Goal: Answer question/provide support

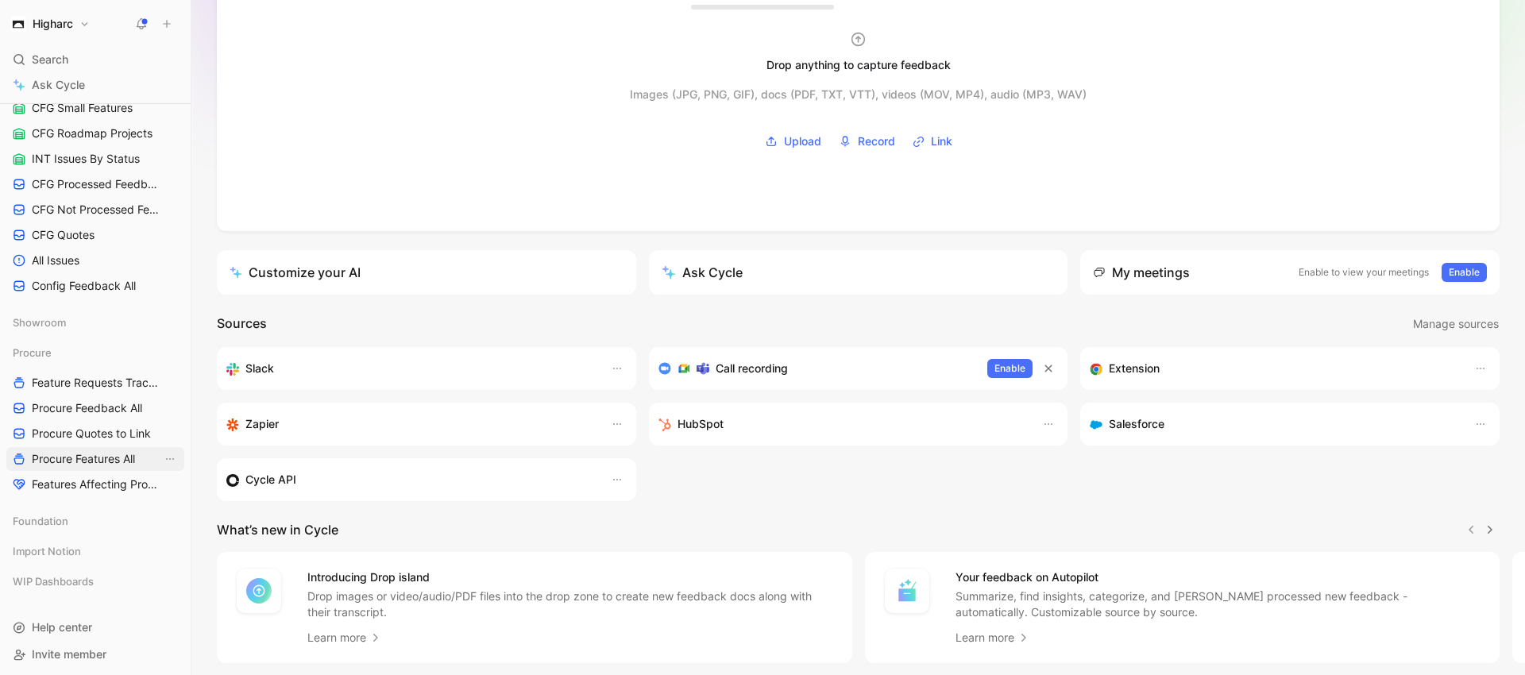
scroll to position [797, 0]
click at [70, 388] on link "Feature Requests Tracker" at bounding box center [95, 379] width 178 height 24
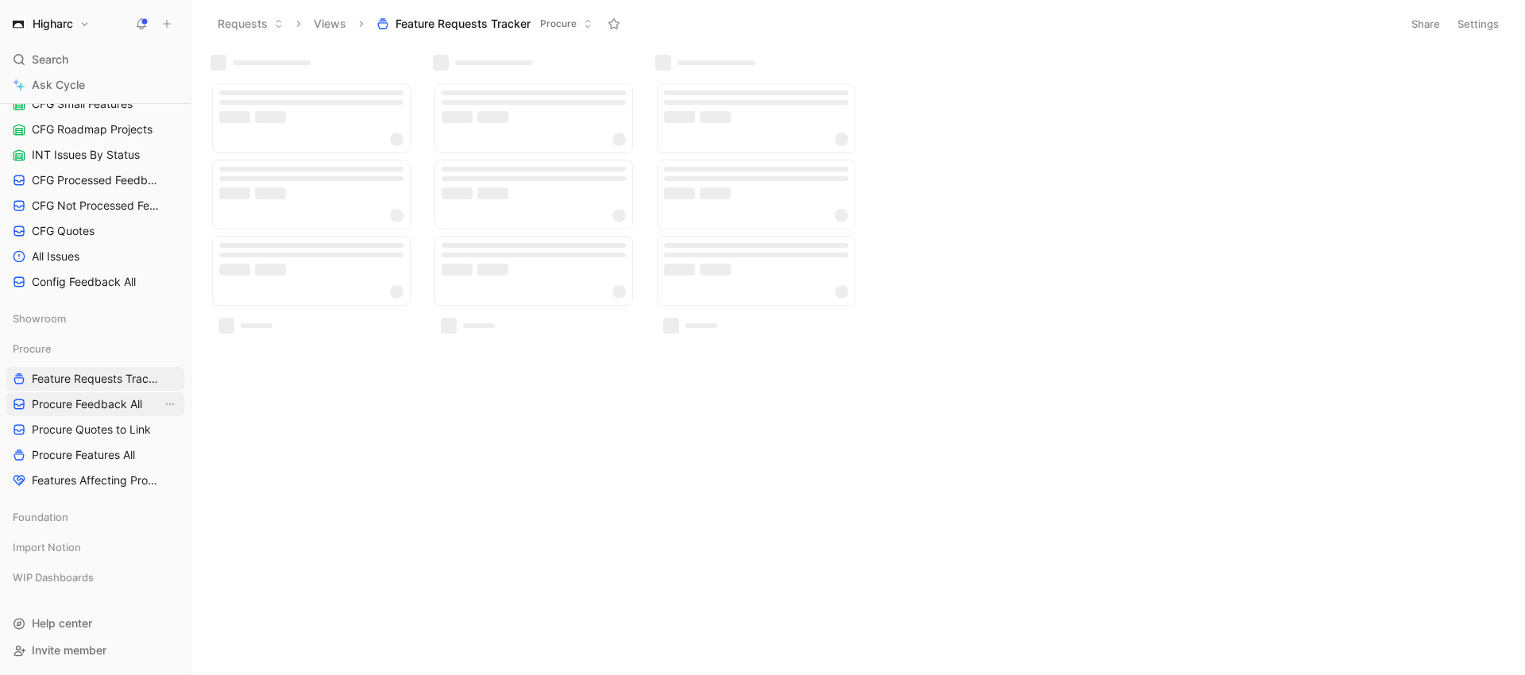
click at [77, 402] on span "Procure Feedback All" at bounding box center [87, 404] width 110 height 16
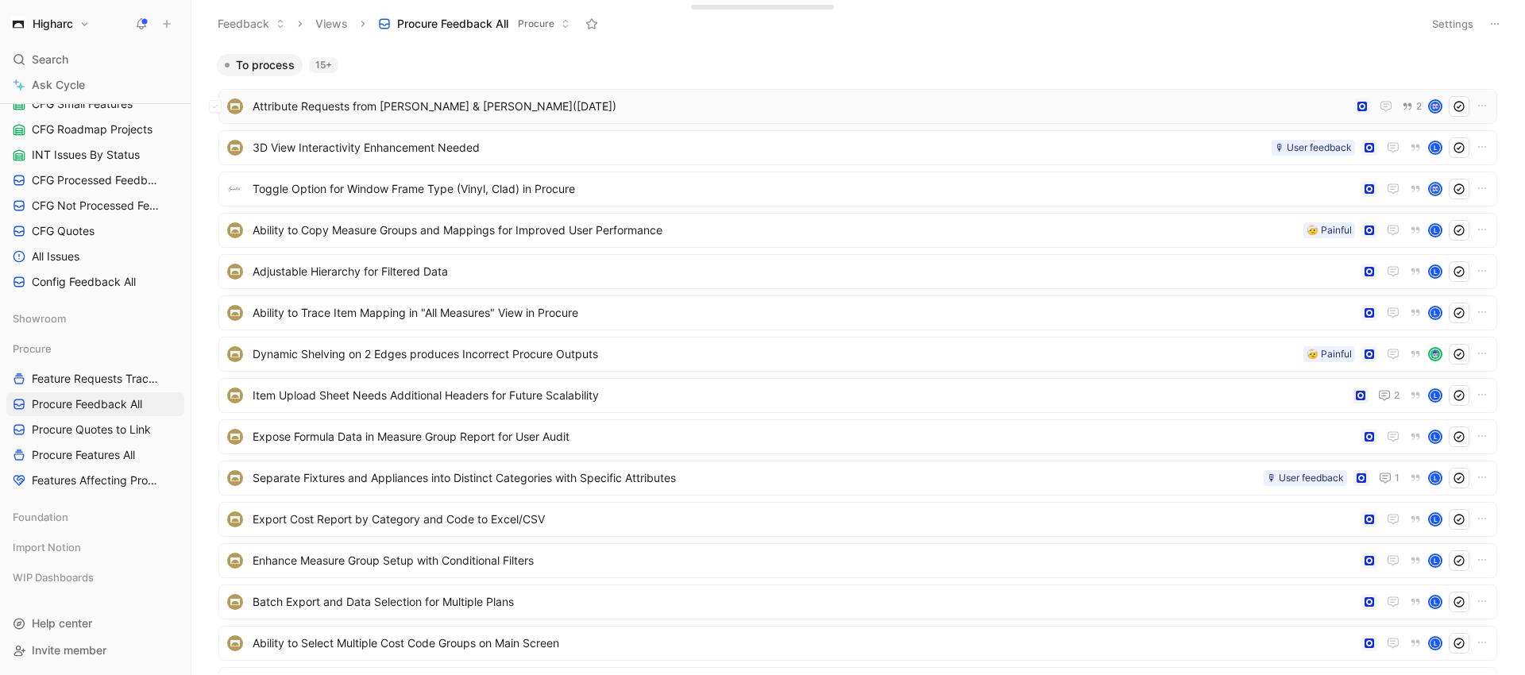
click at [396, 110] on span "Attribute Requests from [PERSON_NAME] & [PERSON_NAME]([DATE])" at bounding box center [801, 106] width 1096 height 19
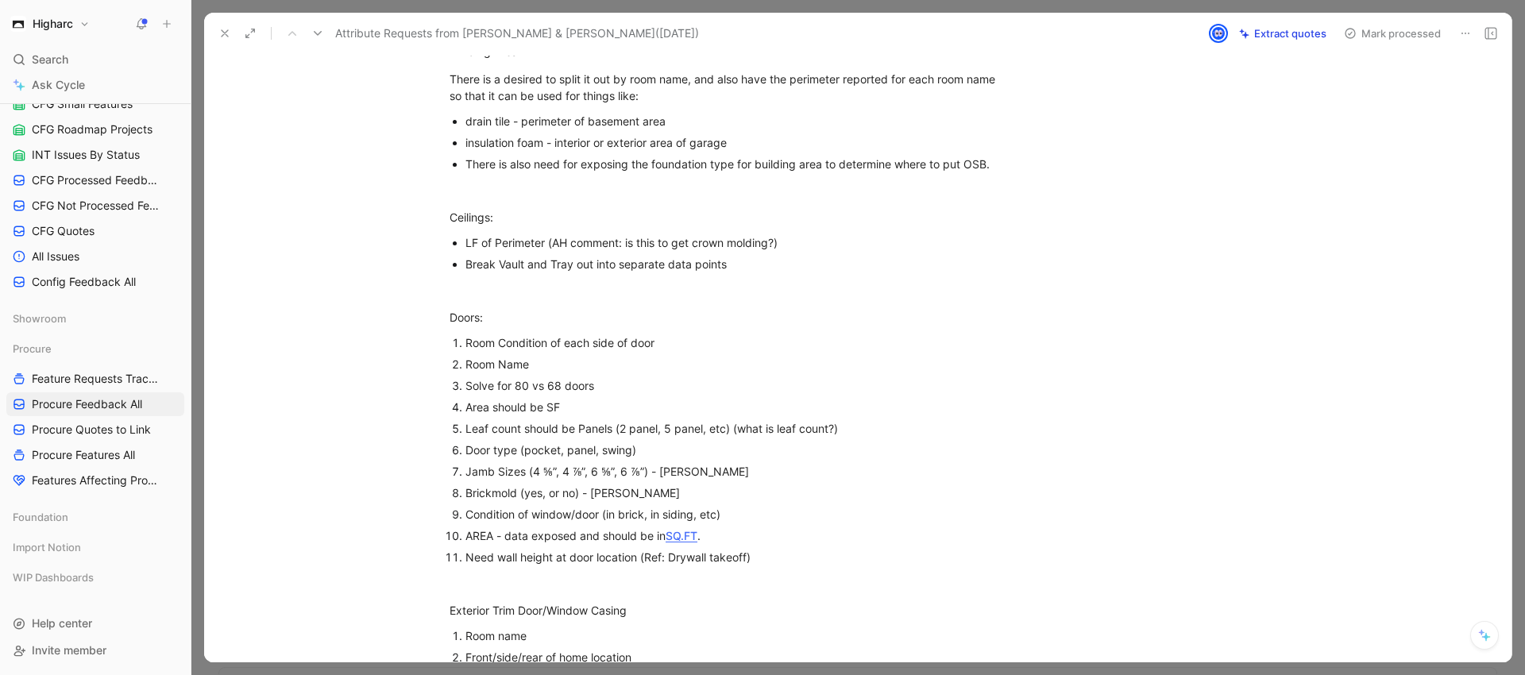
scroll to position [318, 0]
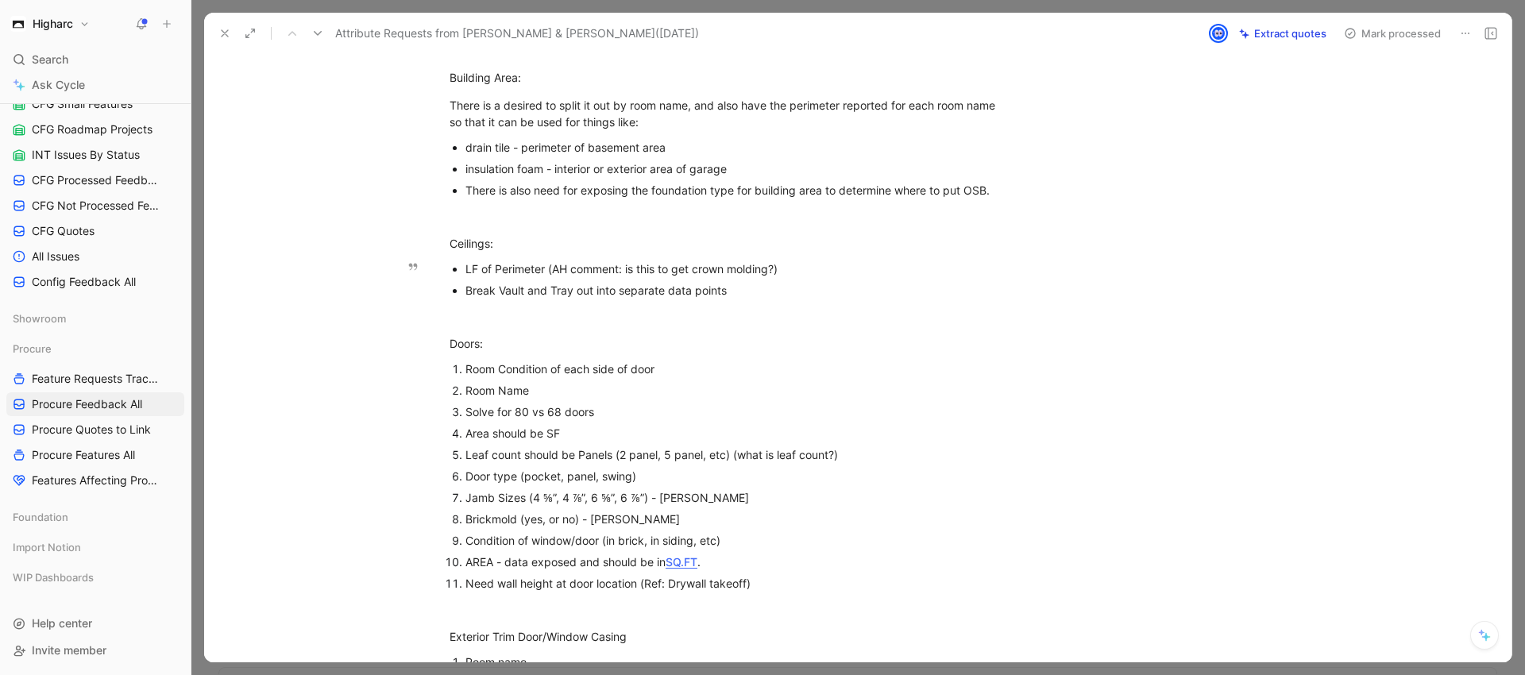
click at [843, 258] on p "LF of Perimeter (AH comment: is this to get crown molding?)" at bounding box center [733, 268] width 534 height 21
click at [869, 259] on p "LF of Perimeter (AH comment: is this to get crown molding?)" at bounding box center [733, 268] width 534 height 21
click at [782, 269] on div "LF of Perimeter (AH comment: is this to get crown molding?)" at bounding box center [733, 269] width 534 height 17
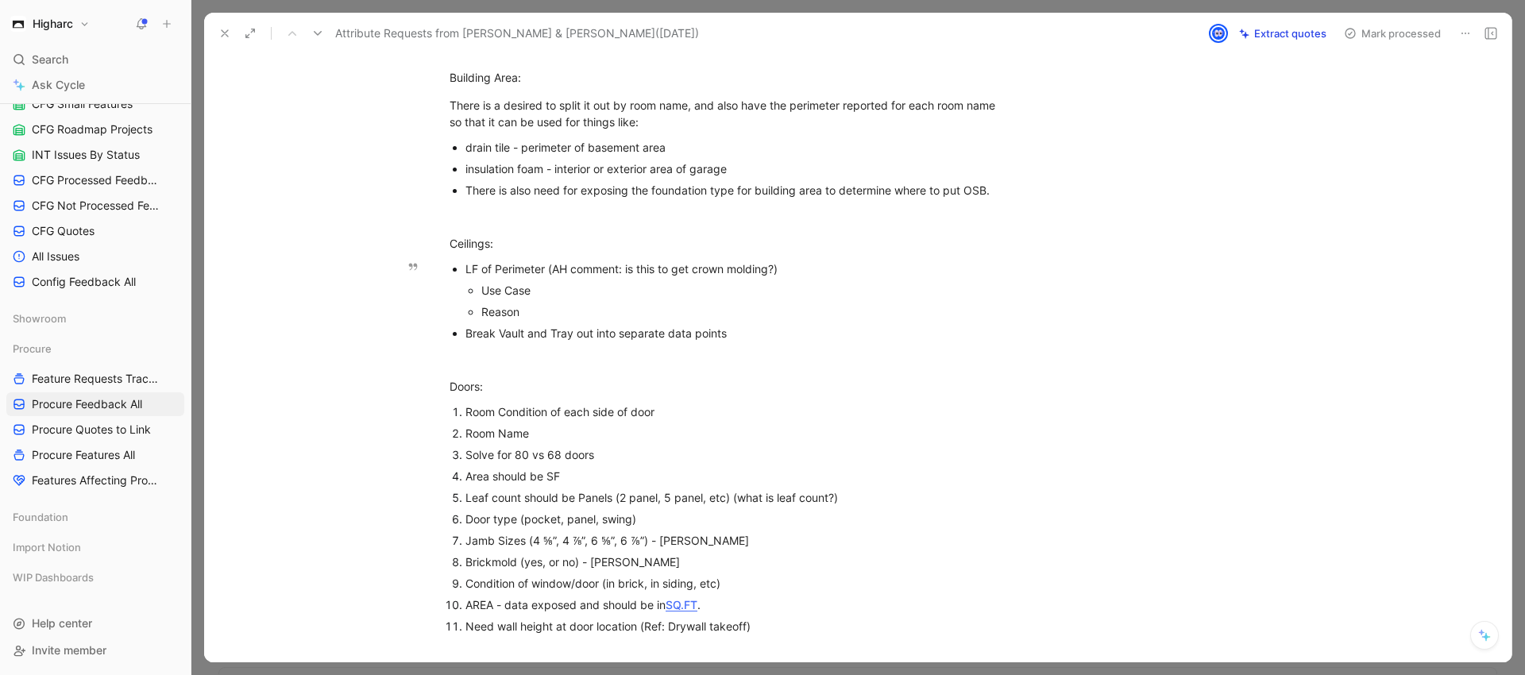
click at [546, 284] on div "Use Case" at bounding box center [740, 290] width 518 height 17
click at [573, 296] on div "Use Case" at bounding box center [740, 290] width 518 height 17
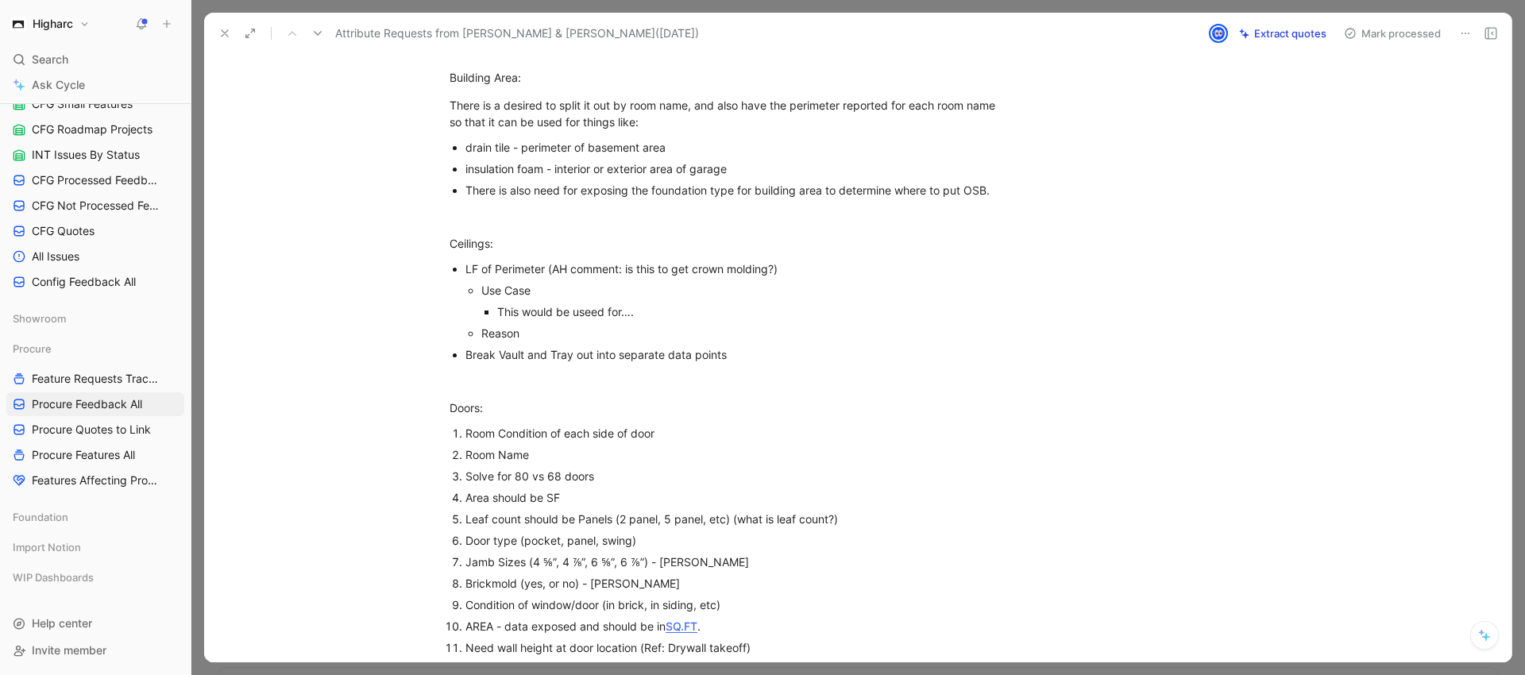
scroll to position [315, 0]
click at [560, 347] on p "Break Vault and Tray out into separate data points" at bounding box center [733, 357] width 534 height 21
click at [559, 339] on div "Reason" at bounding box center [740, 336] width 518 height 17
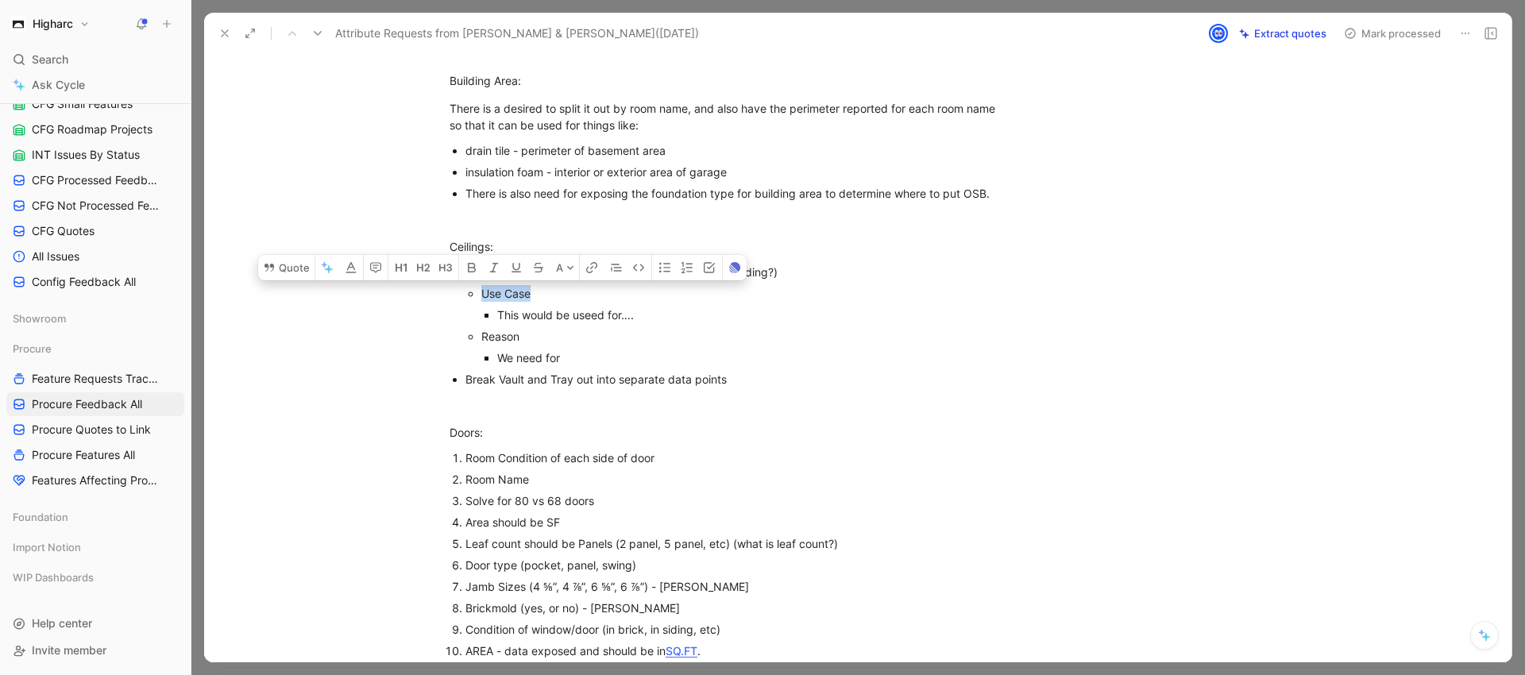
drag, startPoint x: 526, startPoint y: 296, endPoint x: 476, endPoint y: 292, distance: 50.1
click at [476, 292] on ul "Use Case This would be useed for…. Reason We need for" at bounding box center [733, 326] width 534 height 86
click at [543, 299] on div "Use Case" at bounding box center [740, 293] width 518 height 17
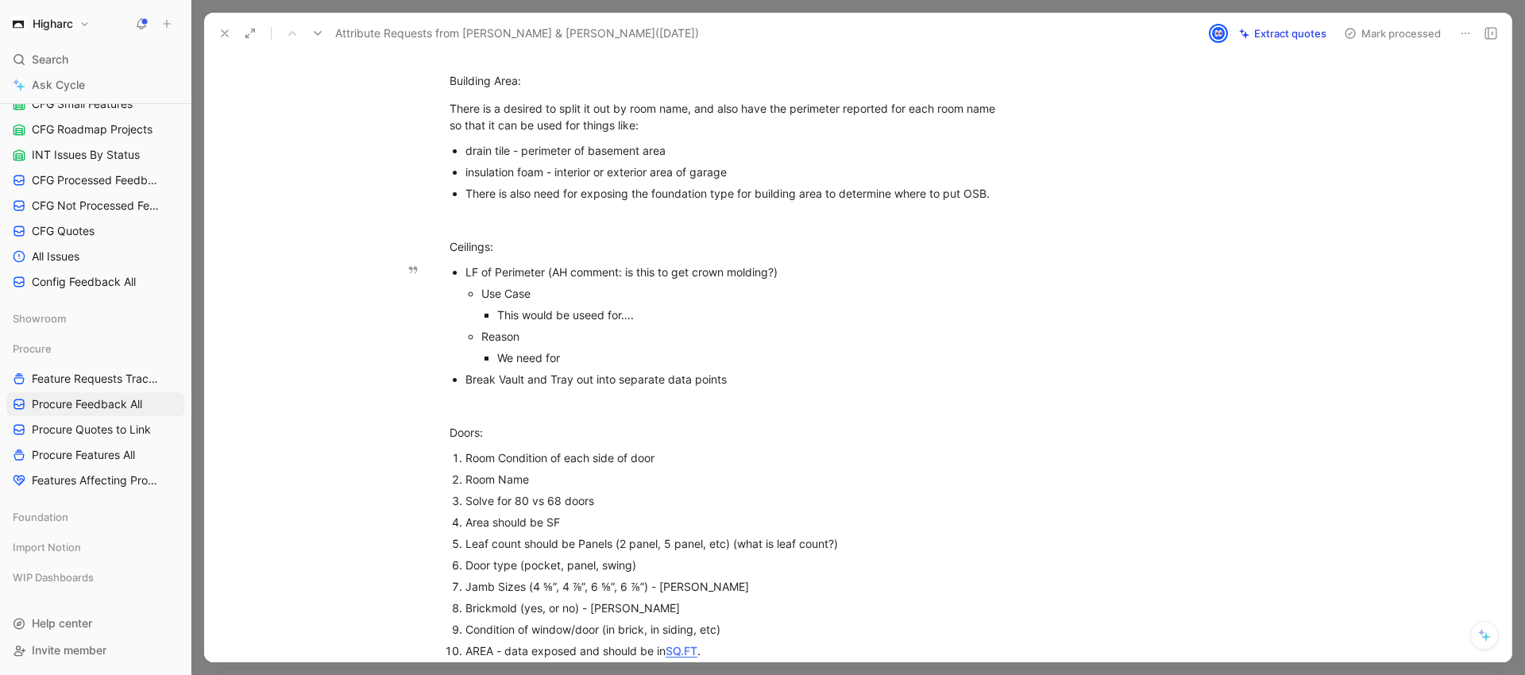
click at [535, 299] on div "Use Case" at bounding box center [740, 293] width 518 height 17
drag, startPoint x: 559, startPoint y: 357, endPoint x: 514, endPoint y: 300, distance: 72.3
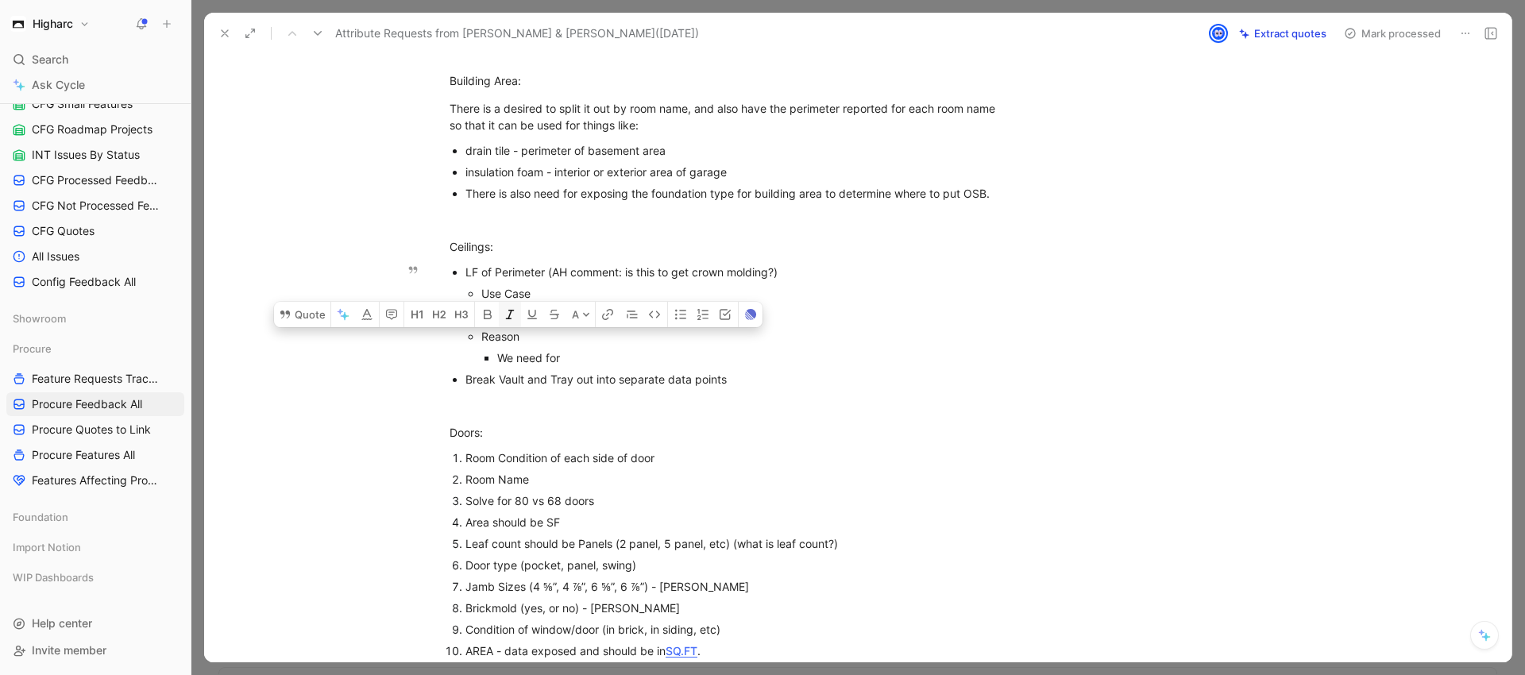
click at [475, 331] on ul "Use Case This would be useed for…. Reason We need for" at bounding box center [733, 326] width 534 height 86
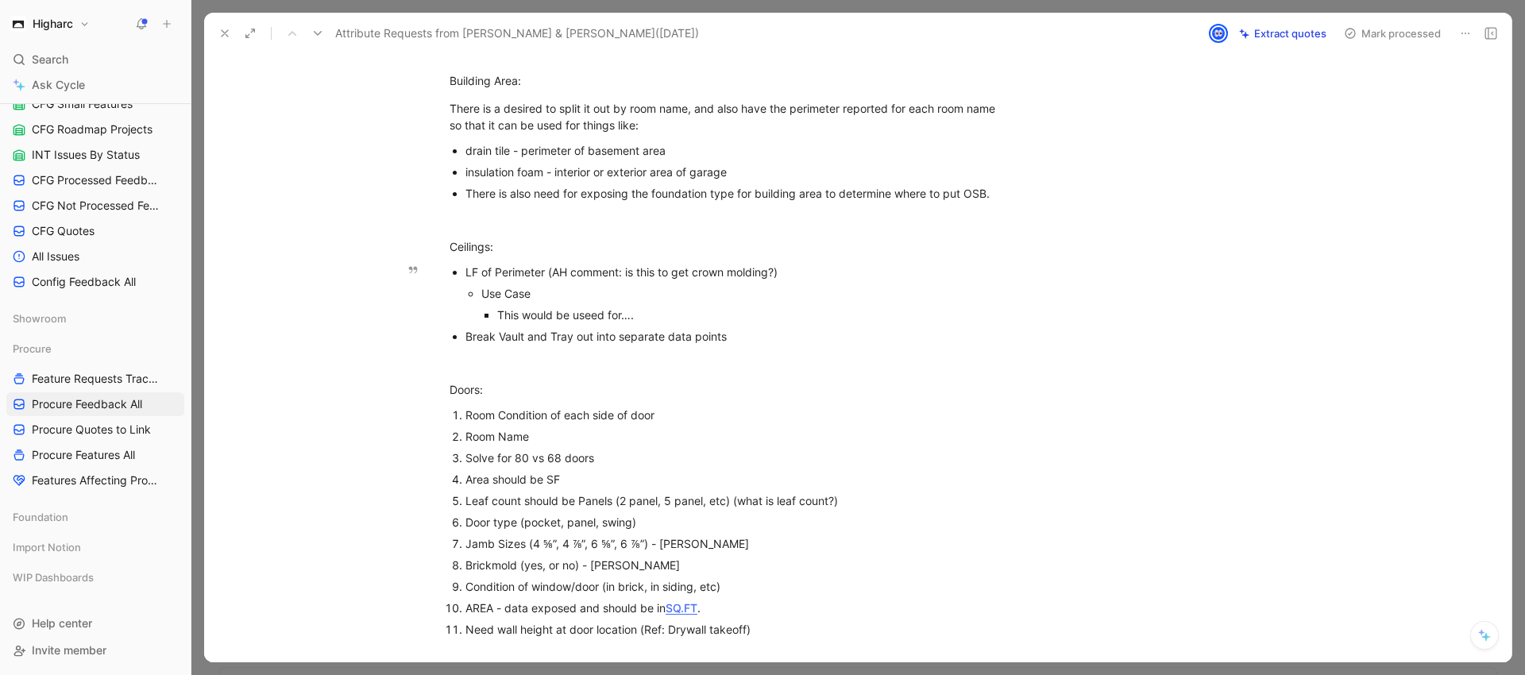
click at [640, 316] on div "This would be useed for…." at bounding box center [748, 315] width 502 height 17
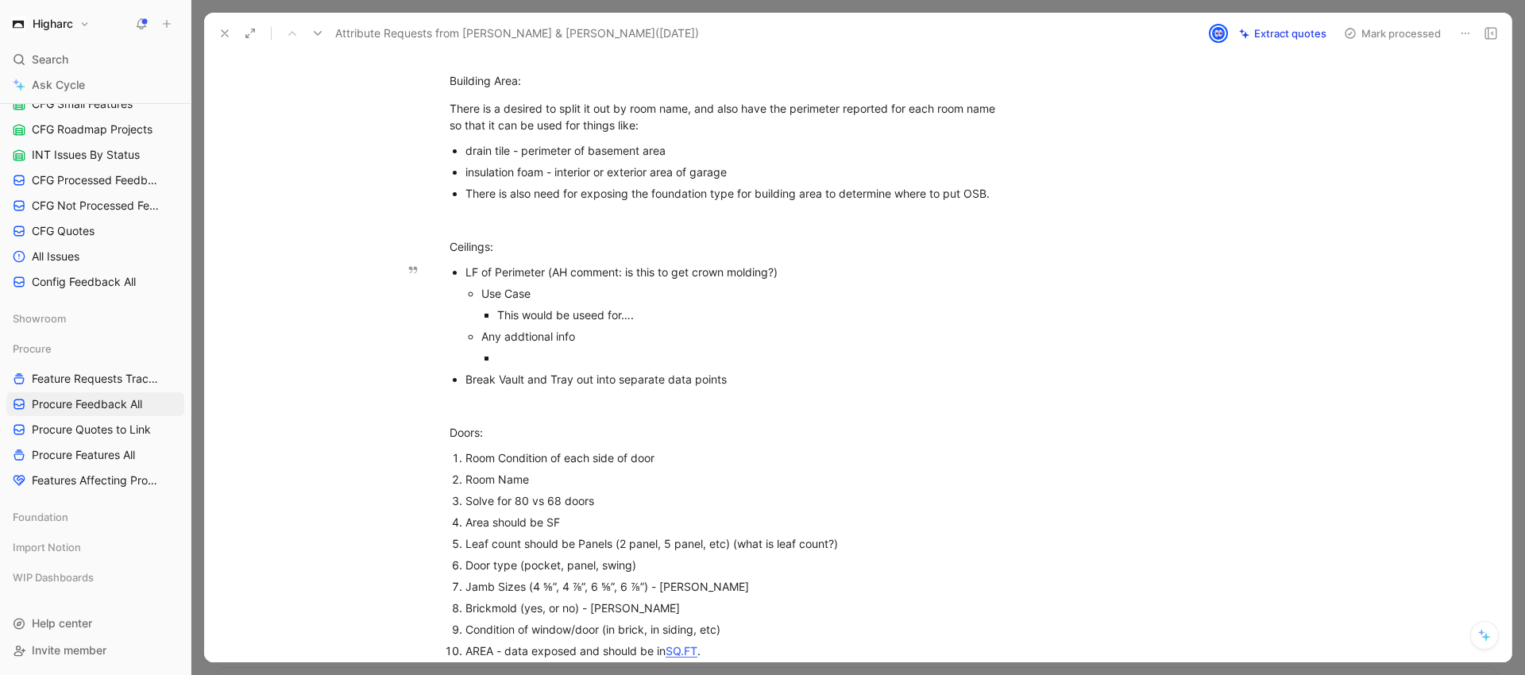
click at [660, 309] on div "This would be useed for…." at bounding box center [748, 315] width 502 height 17
click at [595, 312] on div "This would be useed for…." at bounding box center [748, 315] width 502 height 17
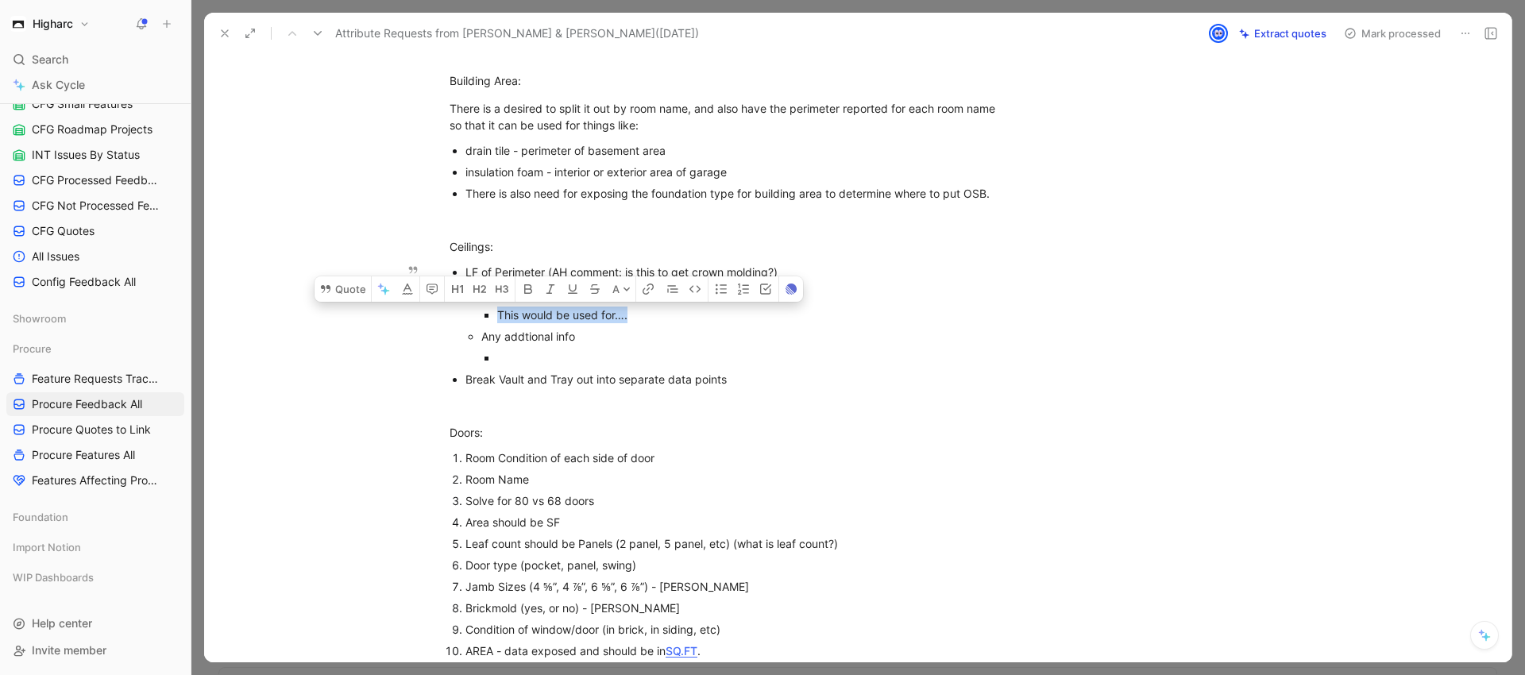
drag, startPoint x: 532, startPoint y: 316, endPoint x: 493, endPoint y: 313, distance: 39.8
click at [497, 315] on li "This would be used for…." at bounding box center [748, 314] width 502 height 21
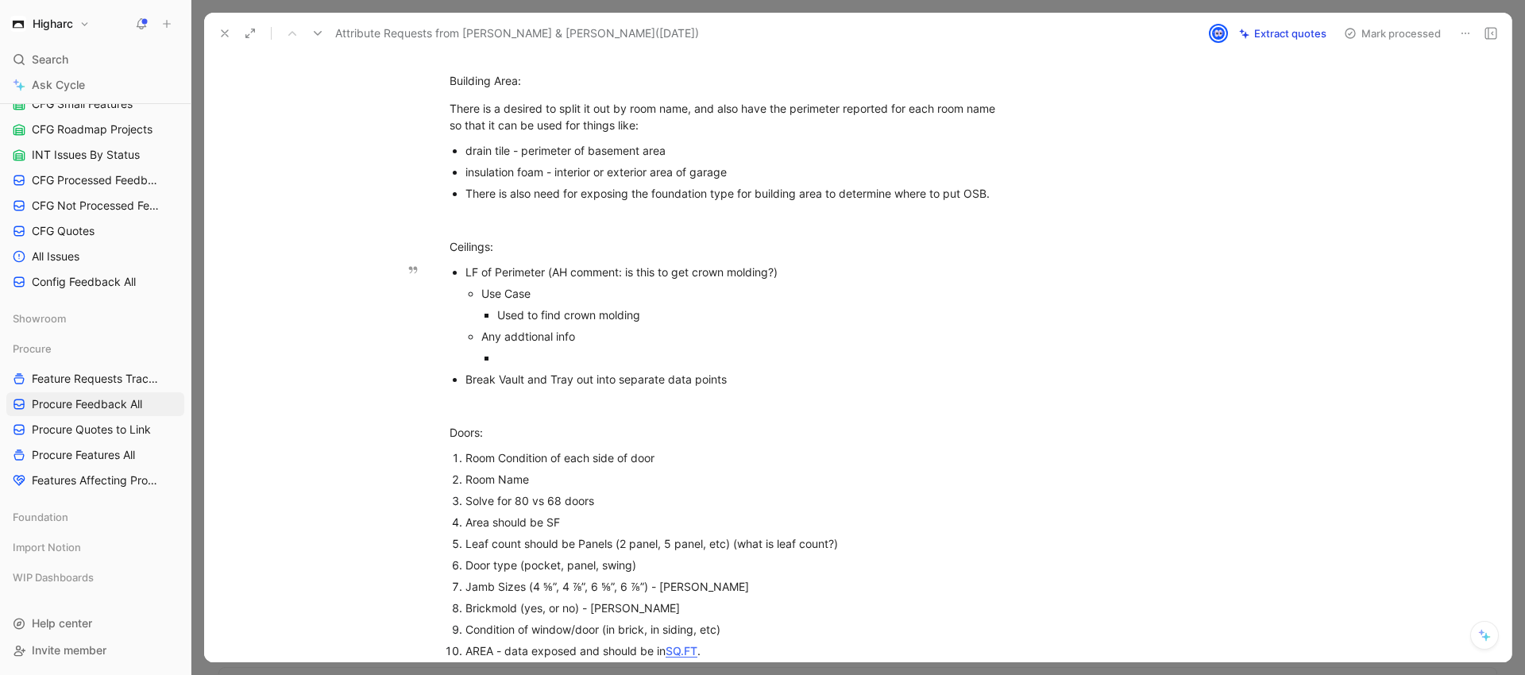
click at [540, 347] on p at bounding box center [748, 357] width 502 height 21
click at [645, 314] on div "Used to find crown molding" at bounding box center [748, 315] width 502 height 17
click at [576, 354] on div at bounding box center [748, 358] width 502 height 17
click at [520, 354] on div at bounding box center [748, 358] width 502 height 17
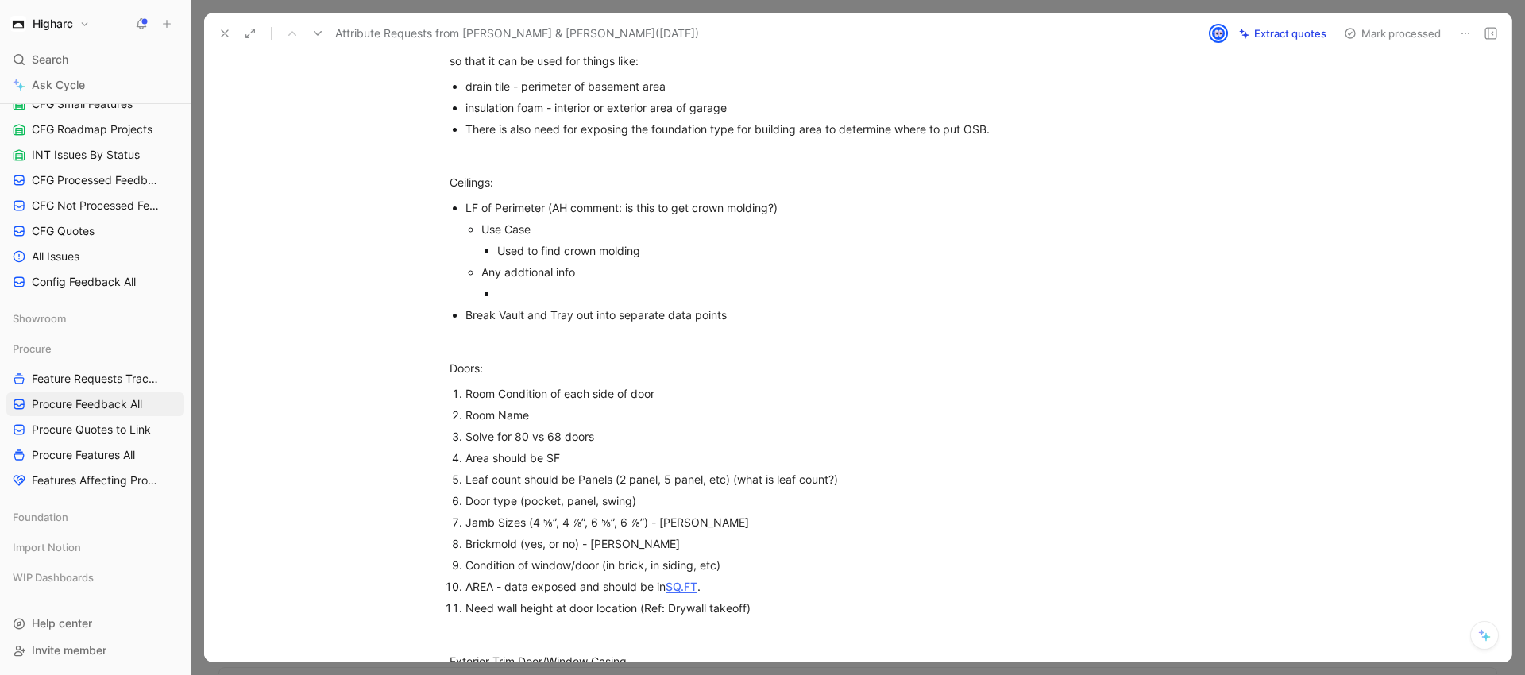
scroll to position [449, 0]
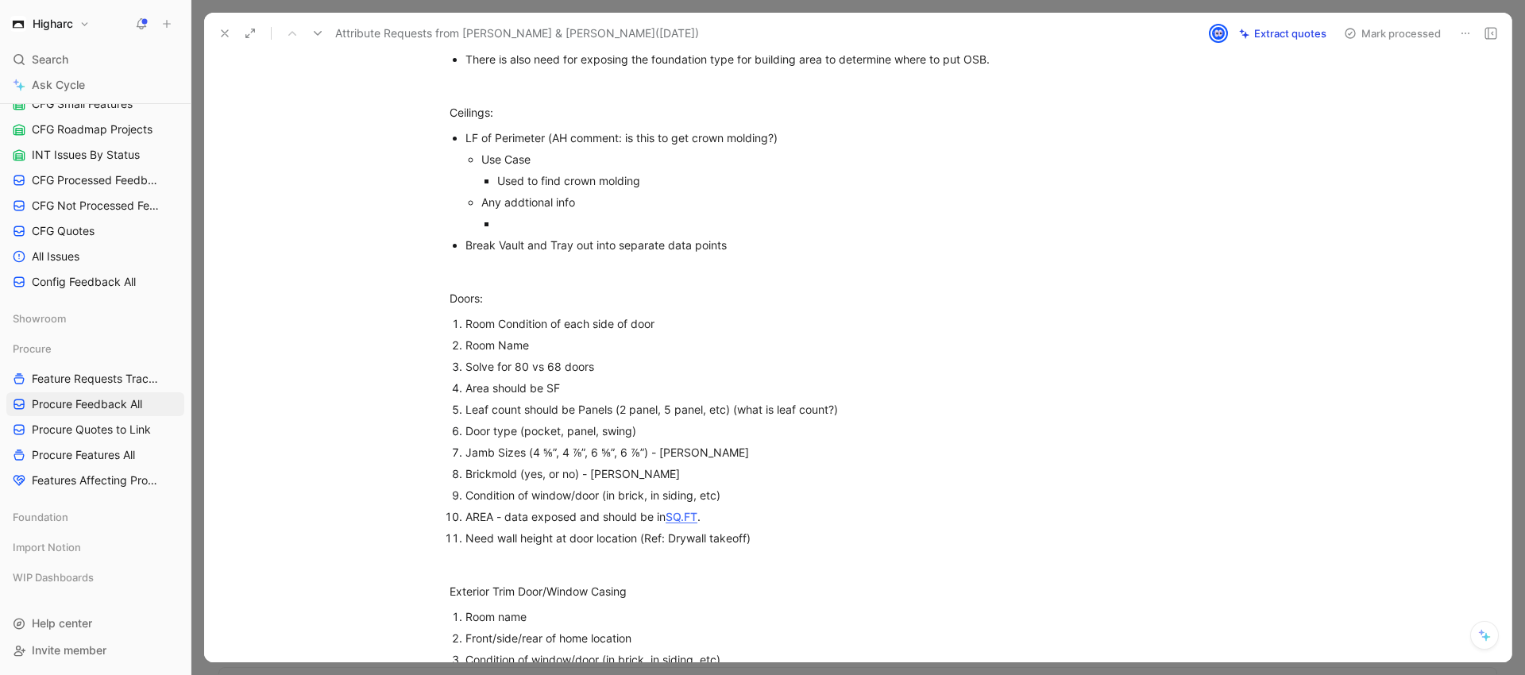
click at [684, 326] on div "Room Condition of each side of door" at bounding box center [733, 323] width 534 height 17
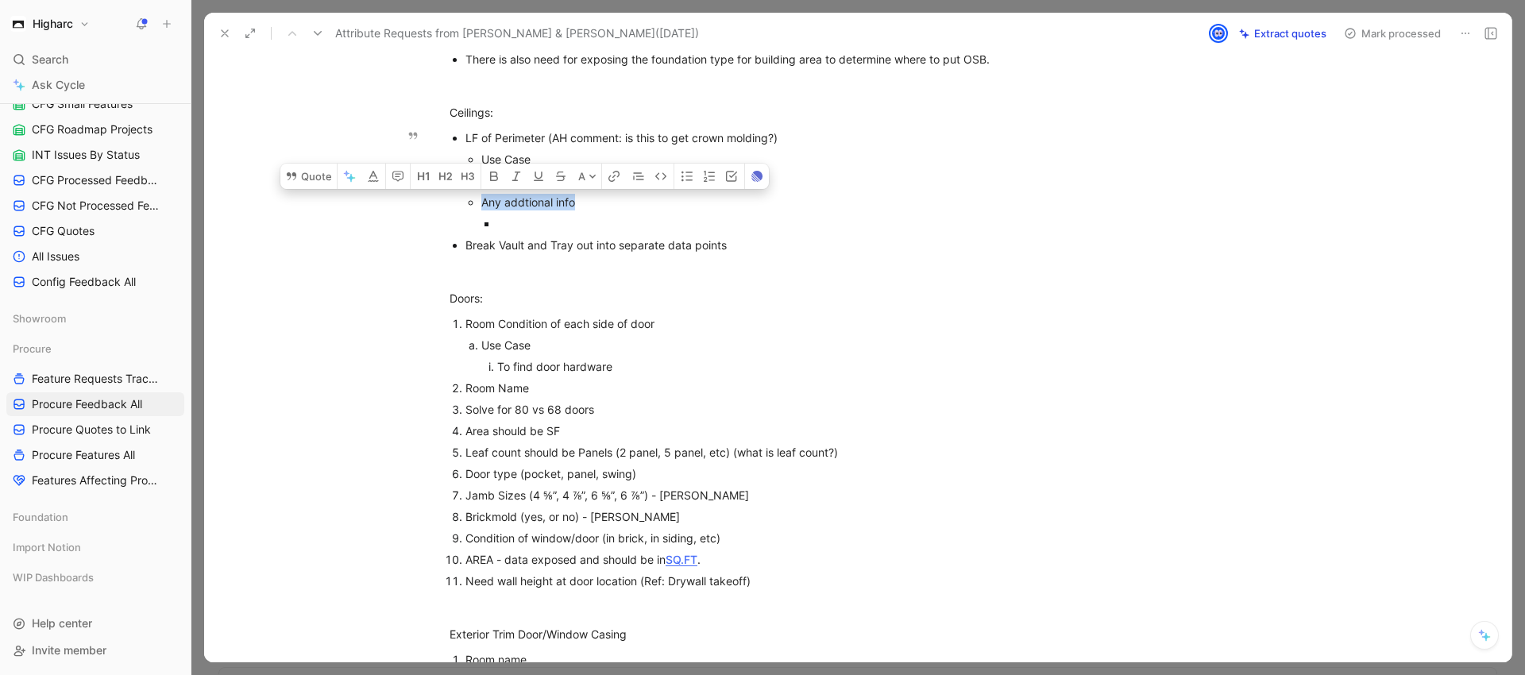
drag, startPoint x: 574, startPoint y: 201, endPoint x: 478, endPoint y: 199, distance: 96.2
click at [481, 199] on div "Any addtional info" at bounding box center [740, 202] width 518 height 17
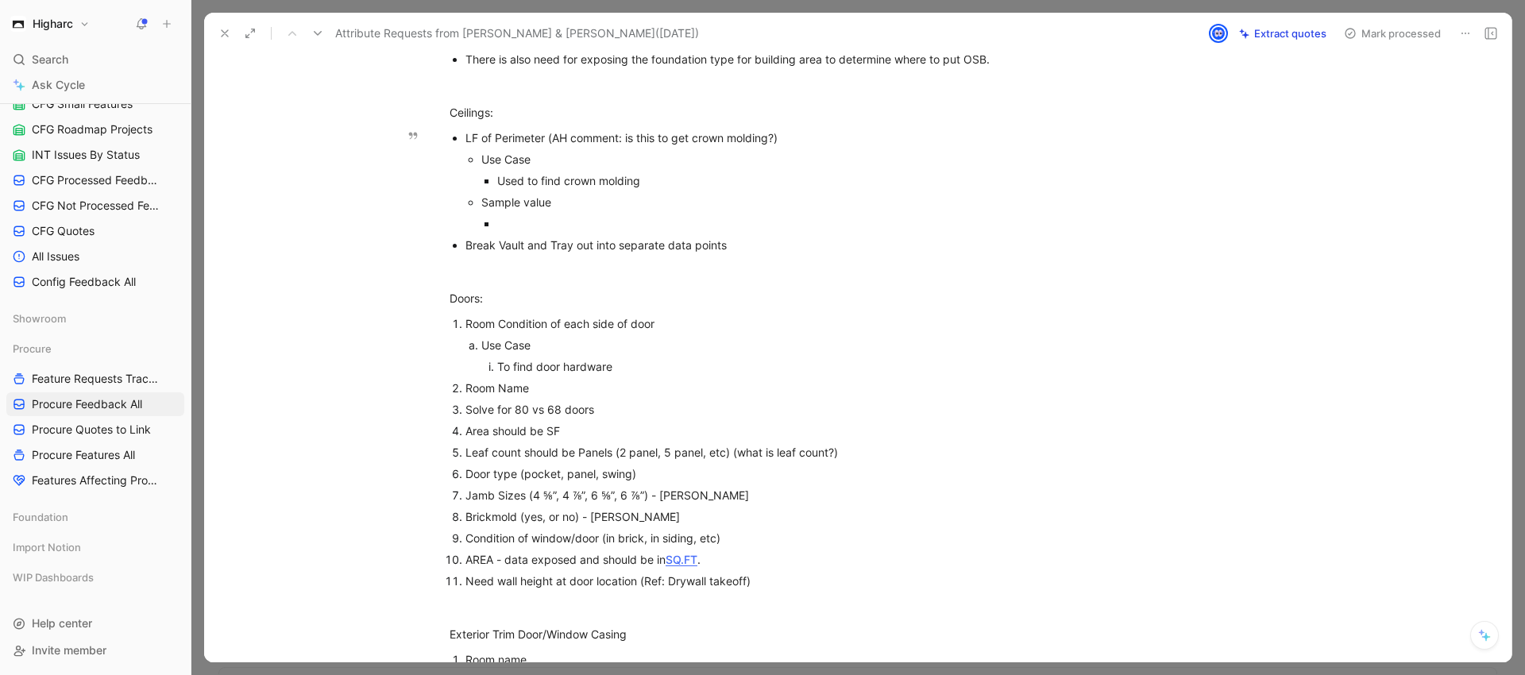
drag, startPoint x: 624, startPoint y: 218, endPoint x: 609, endPoint y: 195, distance: 28.2
click at [625, 219] on div at bounding box center [748, 223] width 502 height 17
click at [620, 366] on div "To find door hardware" at bounding box center [718, 366] width 442 height 17
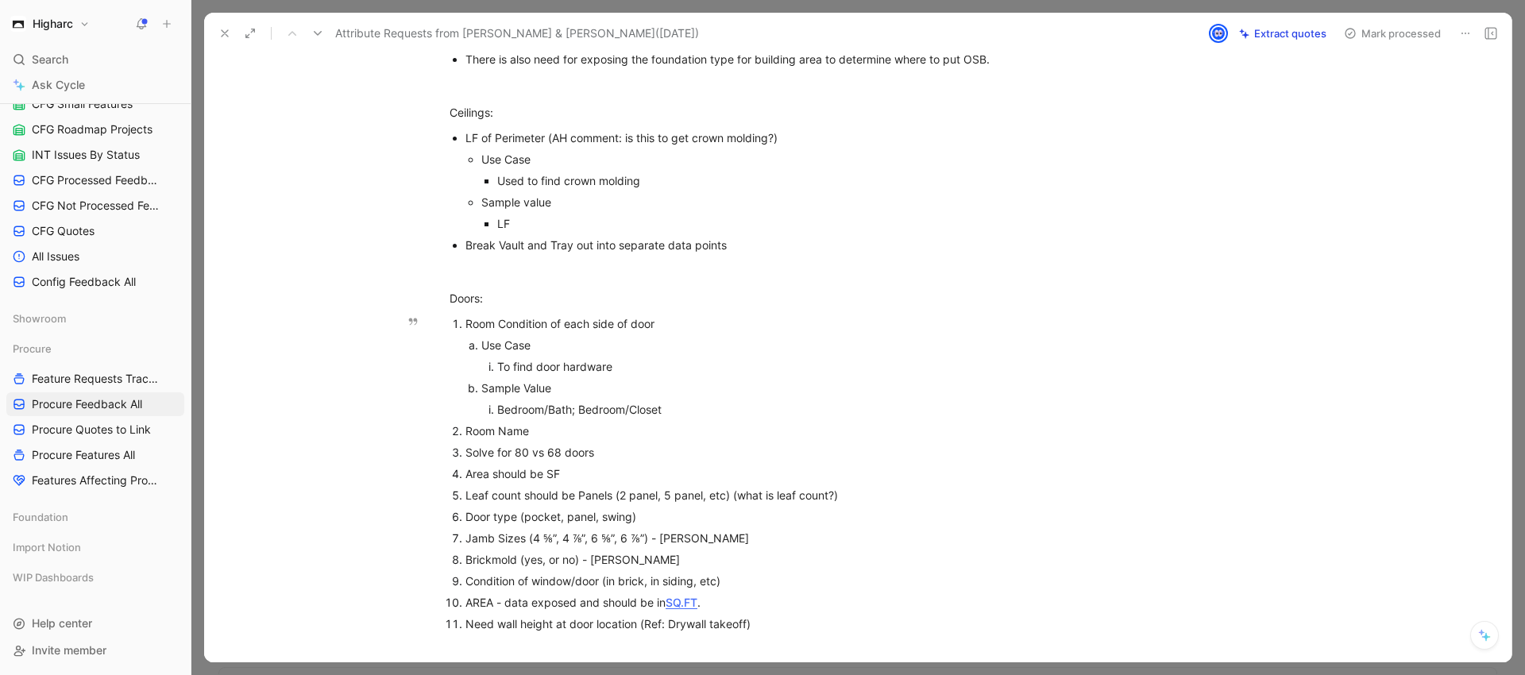
click at [548, 387] on div "Sample Value" at bounding box center [725, 388] width 488 height 17
click at [509, 230] on div "LF" at bounding box center [748, 223] width 502 height 17
click at [511, 229] on div "LF" at bounding box center [748, 223] width 502 height 17
click at [538, 436] on div "Room Name" at bounding box center [733, 431] width 534 height 17
click at [535, 345] on div "Use Case" at bounding box center [725, 345] width 488 height 17
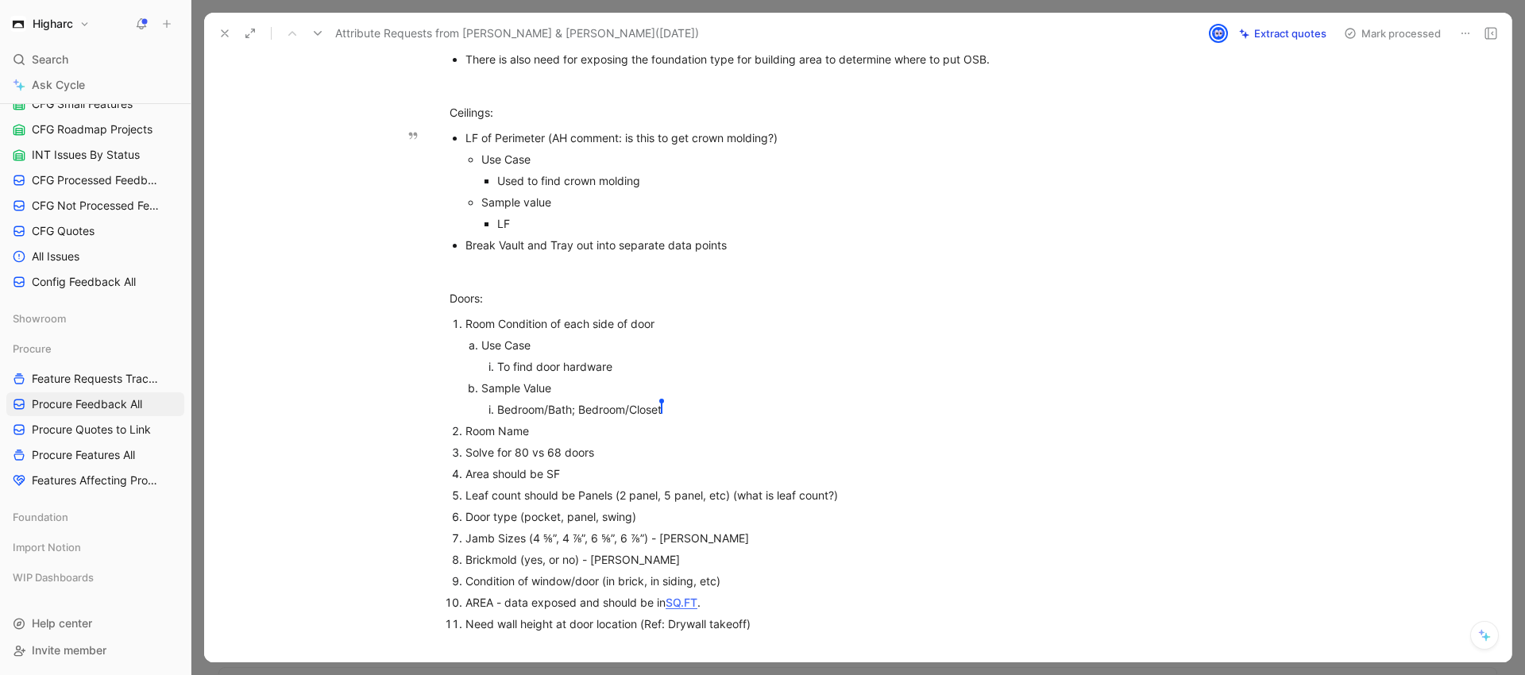
click at [531, 158] on div "Use Case" at bounding box center [740, 159] width 518 height 17
drag, startPoint x: 539, startPoint y: 160, endPoint x: 525, endPoint y: 157, distance: 14.5
click at [525, 157] on div "Use Case(s)" at bounding box center [740, 159] width 518 height 17
copy div "(s)"
click at [534, 348] on div "Use Case" at bounding box center [725, 345] width 488 height 17
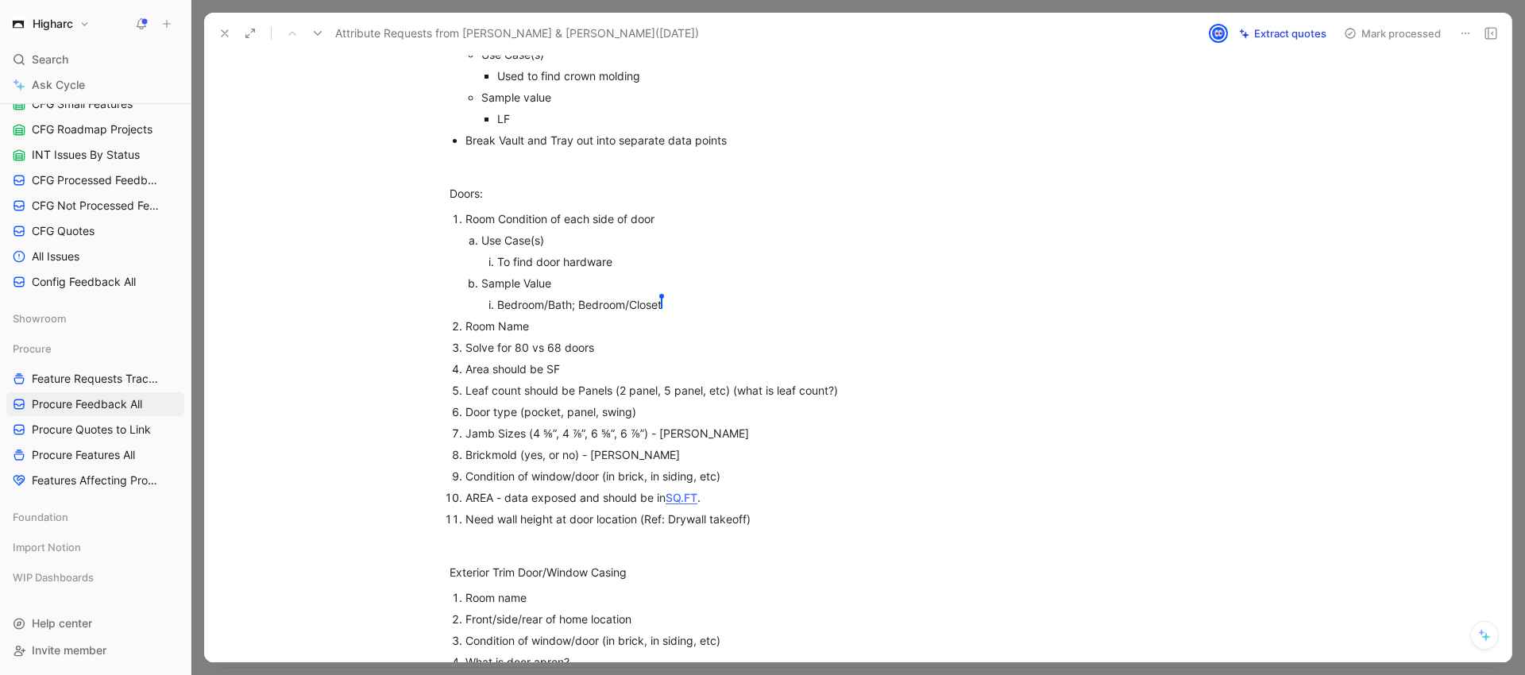
scroll to position [593, 0]
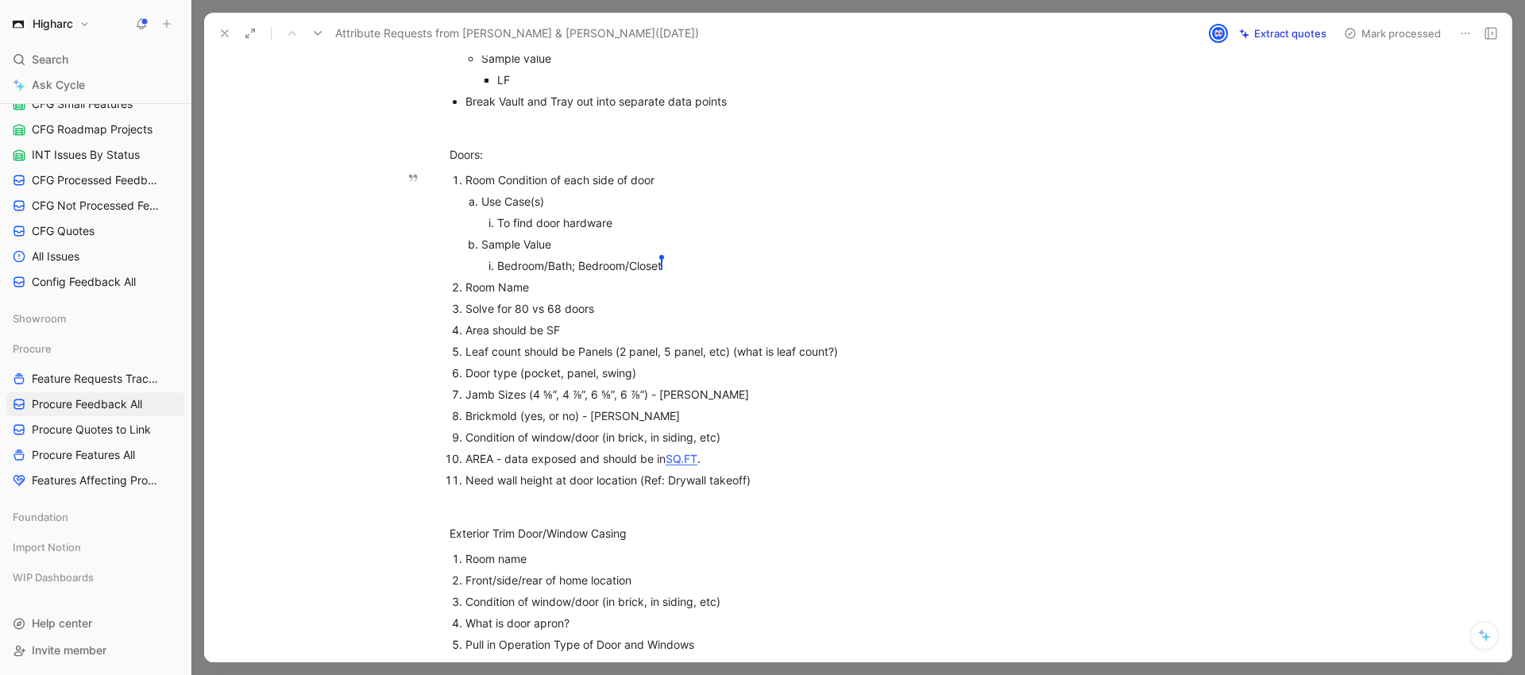
click at [787, 480] on div "Need wall height at door location (Ref: Drywall takeoff)" at bounding box center [733, 480] width 534 height 17
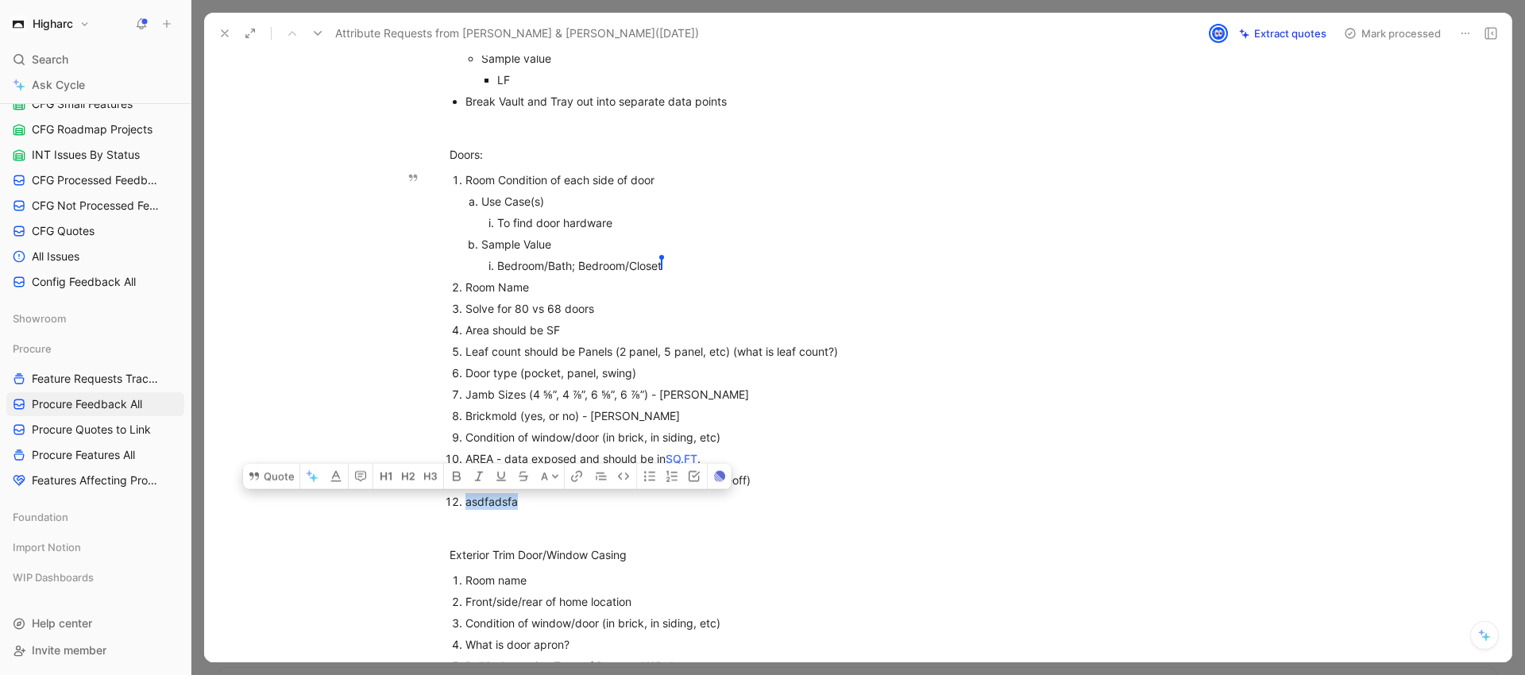
drag, startPoint x: 512, startPoint y: 506, endPoint x: 429, endPoint y: 503, distance: 83.5
click at [429, 503] on ol "Room Condition of each side of door Use Case(s) To find door hardware Sample Va…" at bounding box center [724, 340] width 610 height 343
click at [527, 501] on div "asdfadsfa" at bounding box center [733, 501] width 534 height 17
drag, startPoint x: 454, startPoint y: 503, endPoint x: 395, endPoint y: 504, distance: 58.8
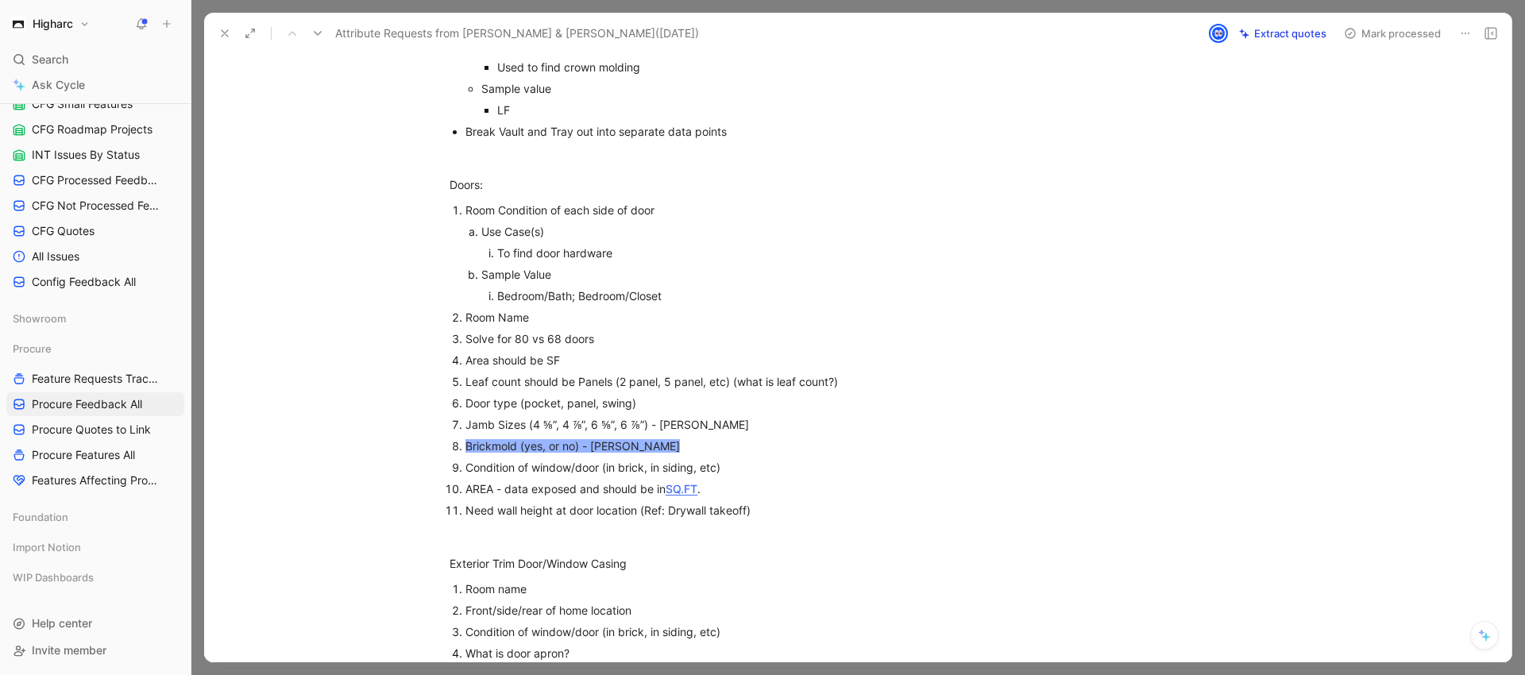
scroll to position [570, 0]
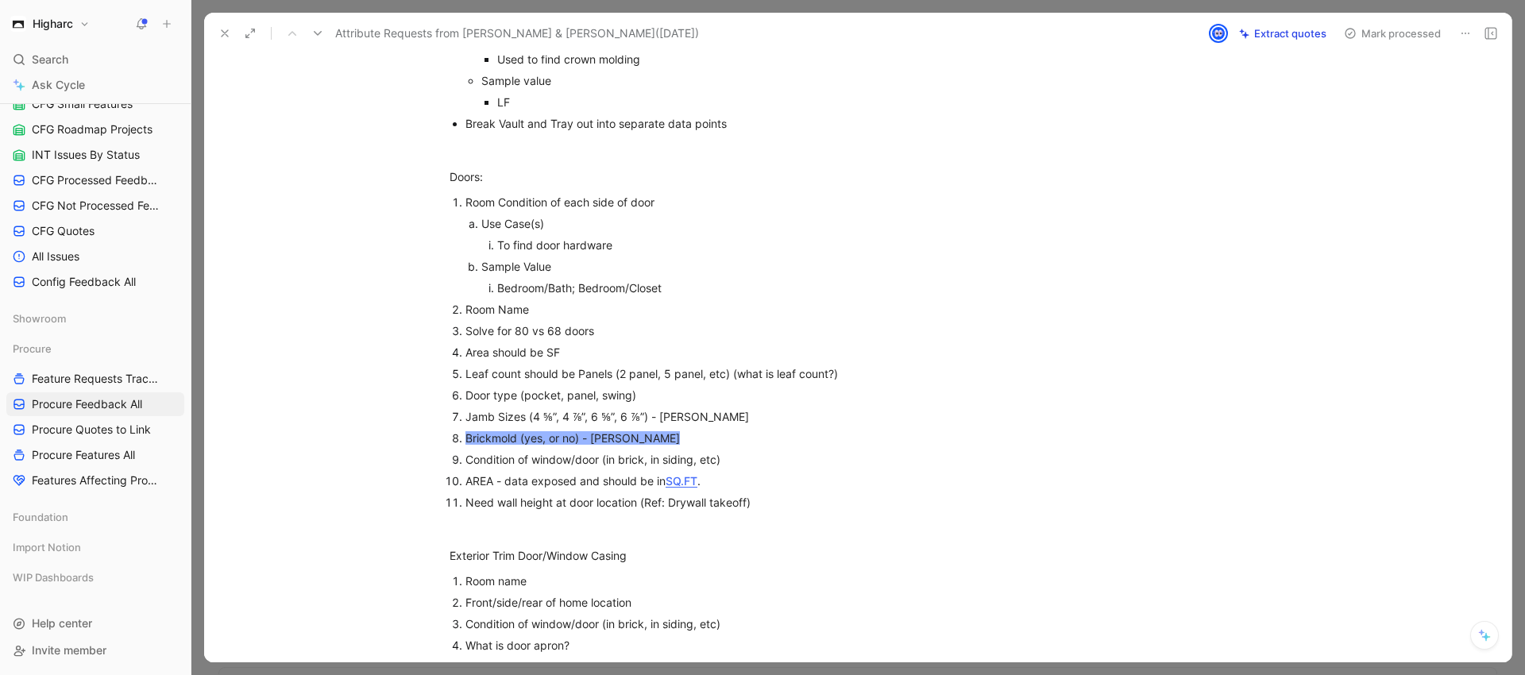
click at [656, 442] on div "[PERSON_NAME] (yes, or no) - [PERSON_NAME]" at bounding box center [733, 438] width 534 height 17
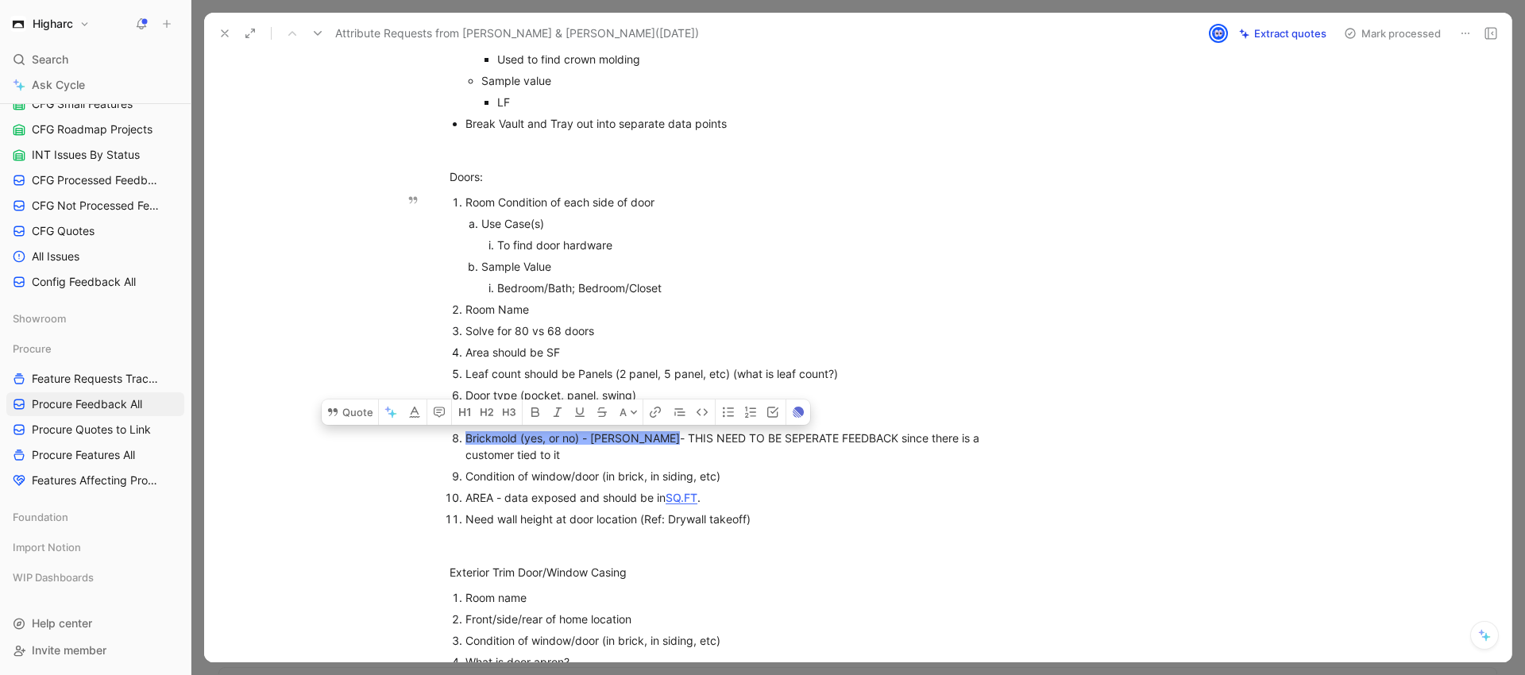
drag, startPoint x: 533, startPoint y: 454, endPoint x: 623, endPoint y: 437, distance: 91.3
click at [626, 438] on div "[PERSON_NAME] (yes, or no) - [PERSON_NAME] - THIS NEED TO BE SEPERATE FEEDBACK …" at bounding box center [733, 446] width 534 height 33
click at [632, 415] on icon at bounding box center [634, 412] width 8 height 8
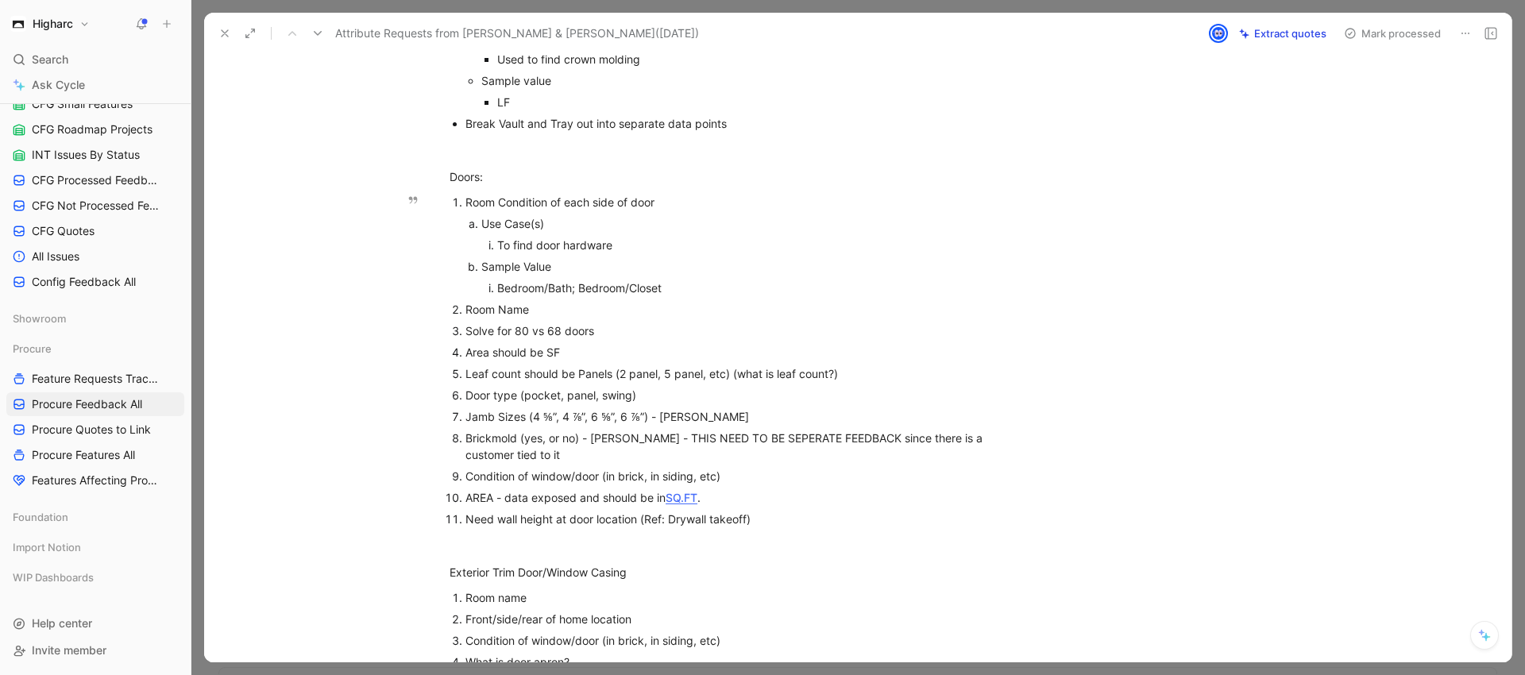
drag, startPoint x: 629, startPoint y: 439, endPoint x: 689, endPoint y: 459, distance: 63.1
click at [689, 459] on div "Brickmold (yes, or no) - [PERSON_NAME] - THIS NEED TO BE SEPERATE FEEDBACK sinc…" at bounding box center [733, 446] width 534 height 33
click at [1002, 454] on ol "Room Condition of each side of door Use Case(s) To find door hardware Sample Va…" at bounding box center [724, 360] width 610 height 338
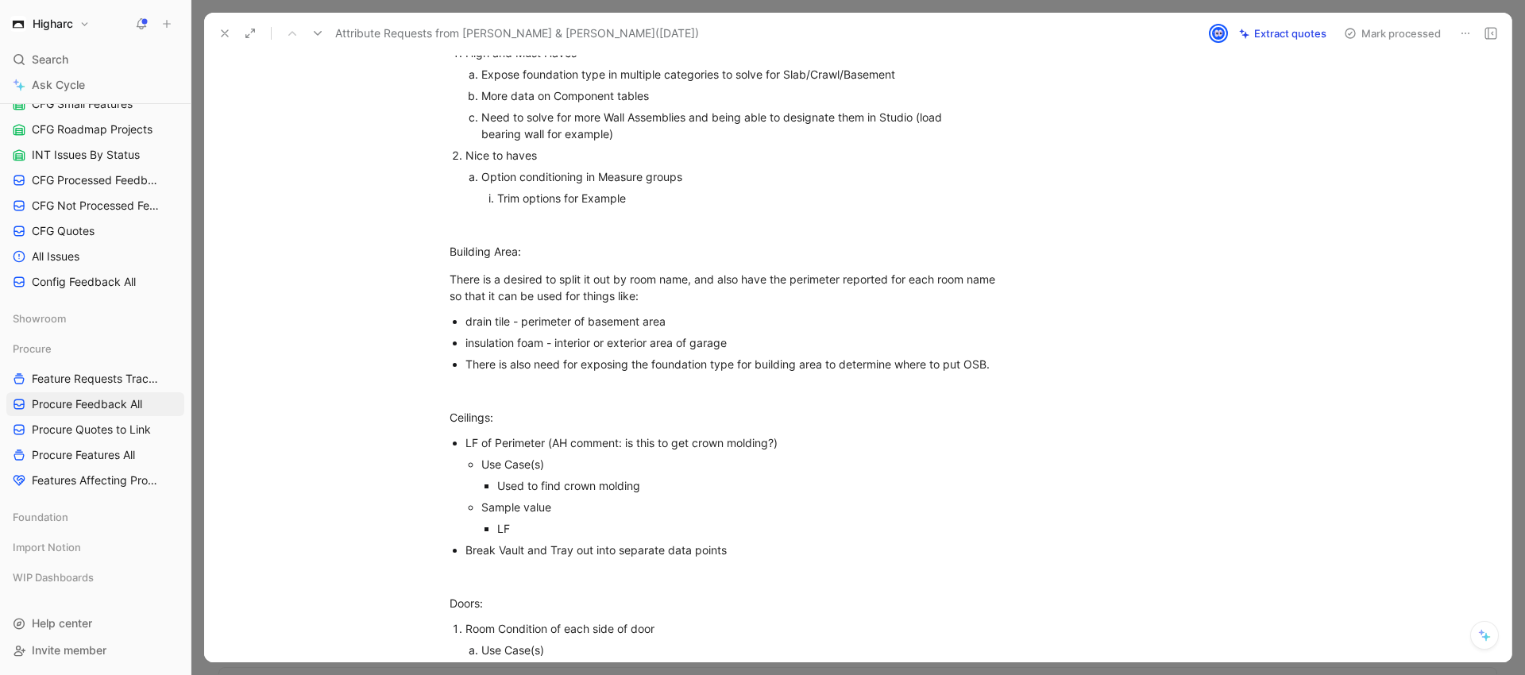
scroll to position [145, 0]
drag, startPoint x: 461, startPoint y: 440, endPoint x: 638, endPoint y: 525, distance: 196.5
click at [638, 525] on li "LF of Perimeter (AH comment: is this to get crown molding?) Use Case(s) Used to…" at bounding box center [733, 484] width 534 height 107
click at [701, 474] on p "Used to find crown molding" at bounding box center [748, 484] width 502 height 21
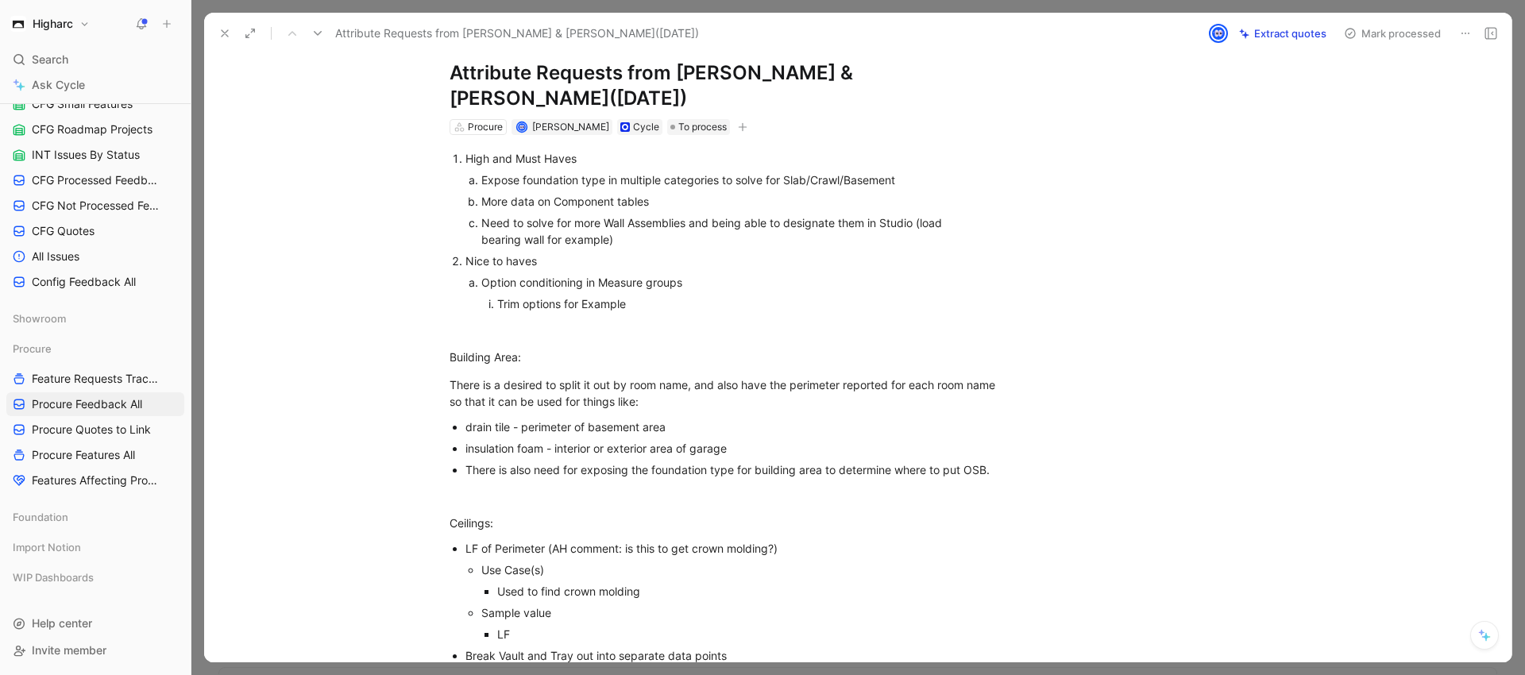
scroll to position [0, 0]
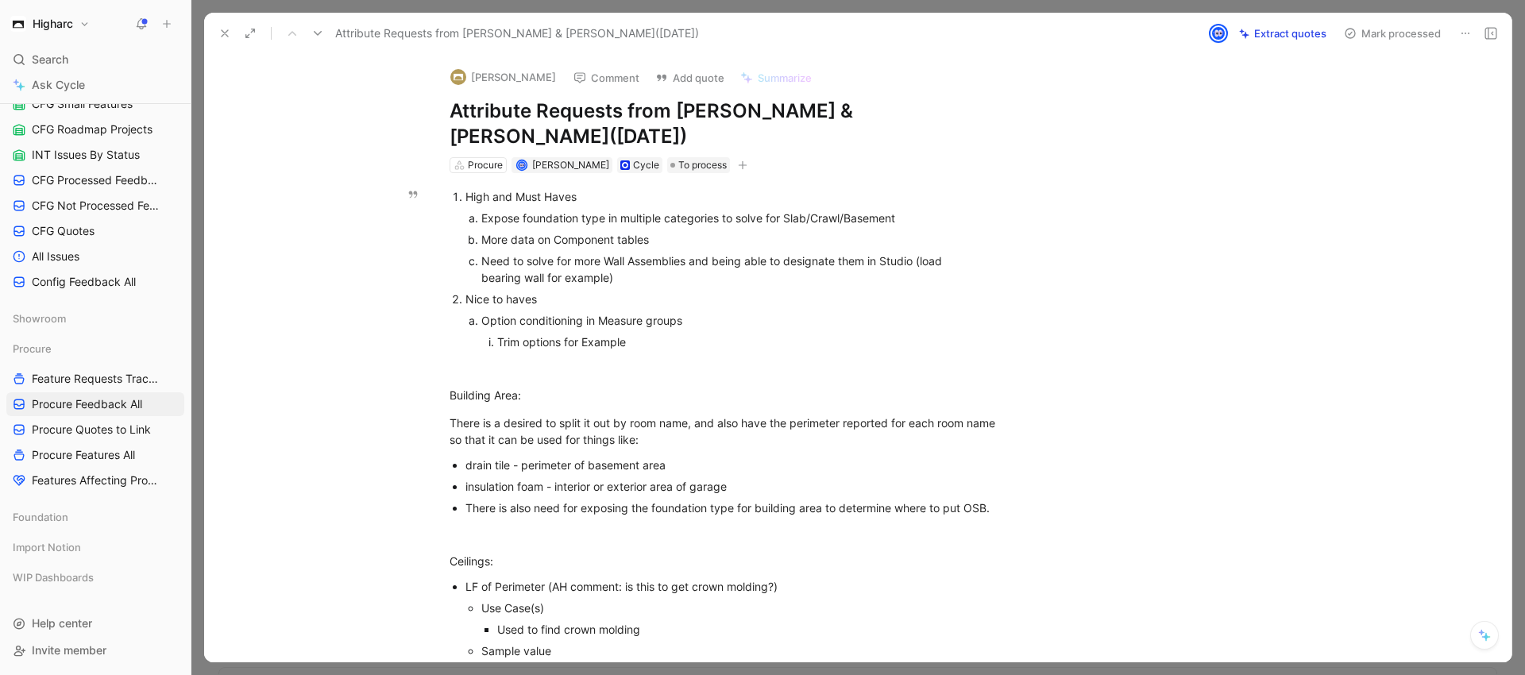
click at [466, 197] on li "High and Must Haves Expose foundation type in multiple categories to solve for …" at bounding box center [733, 237] width 534 height 102
click at [466, 194] on li "High and Must Haves Expose foundation type in multiple categories to solve for …" at bounding box center [733, 237] width 534 height 102
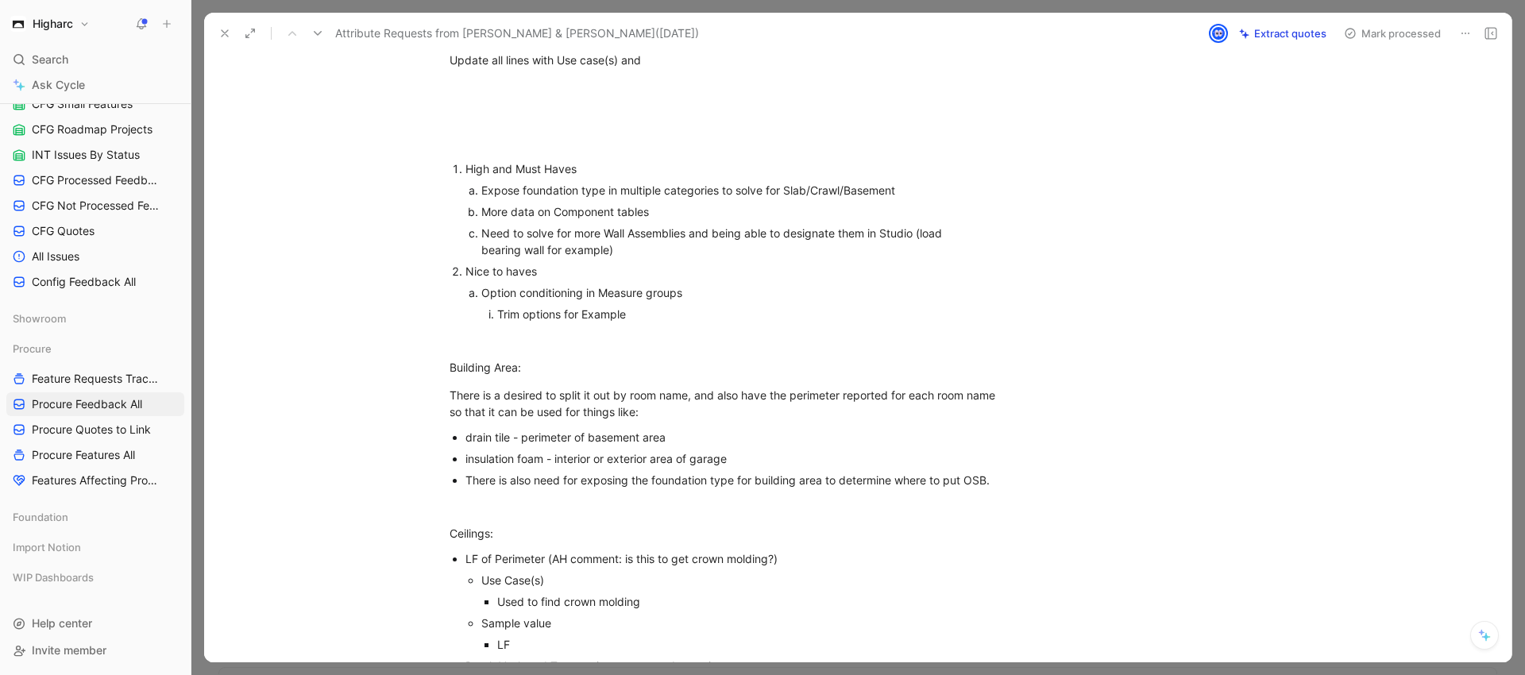
scroll to position [17, 0]
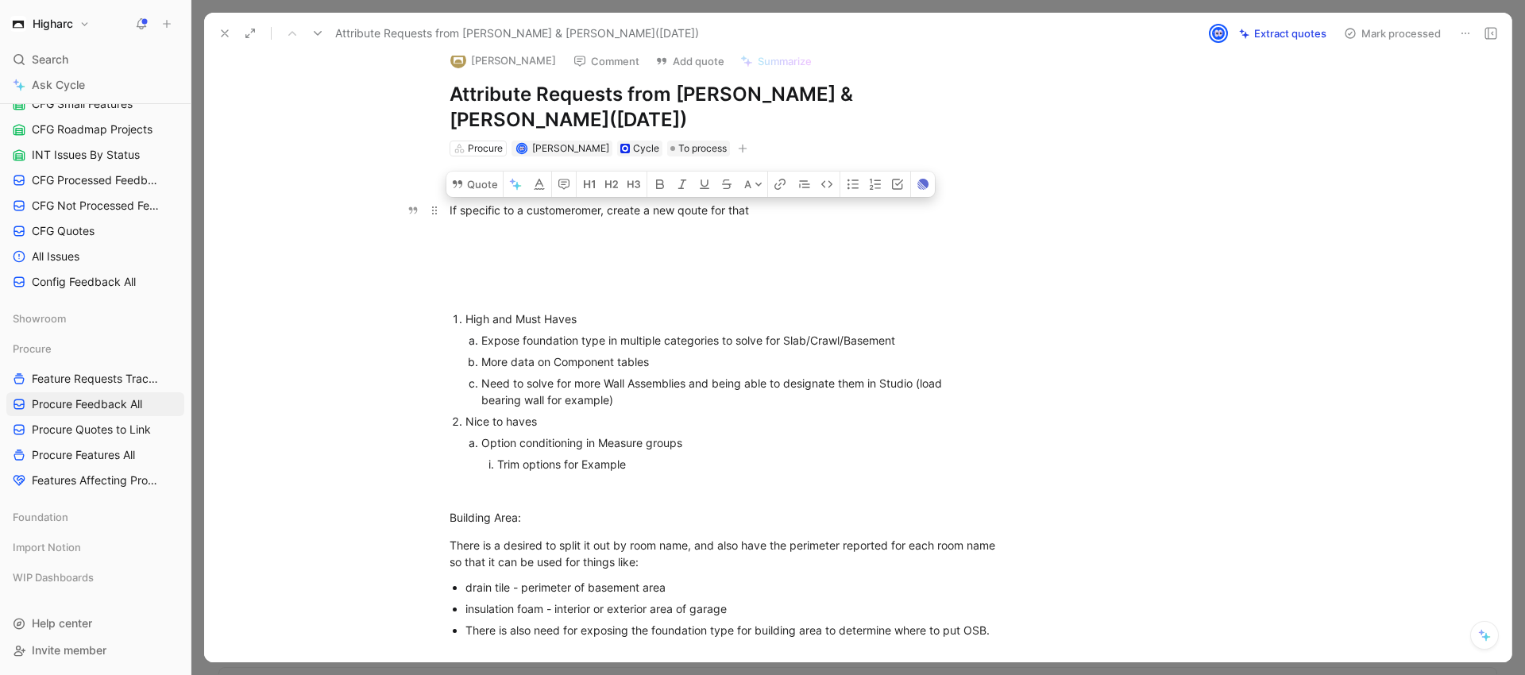
drag, startPoint x: 702, startPoint y: 212, endPoint x: 674, endPoint y: 206, distance: 29.3
click at [674, 207] on div "If specific to a customeromer, create a new qoute for that" at bounding box center [725, 210] width 550 height 17
click at [806, 211] on div "If specific to a customer, create a new feedback for that" at bounding box center [725, 210] width 550 height 17
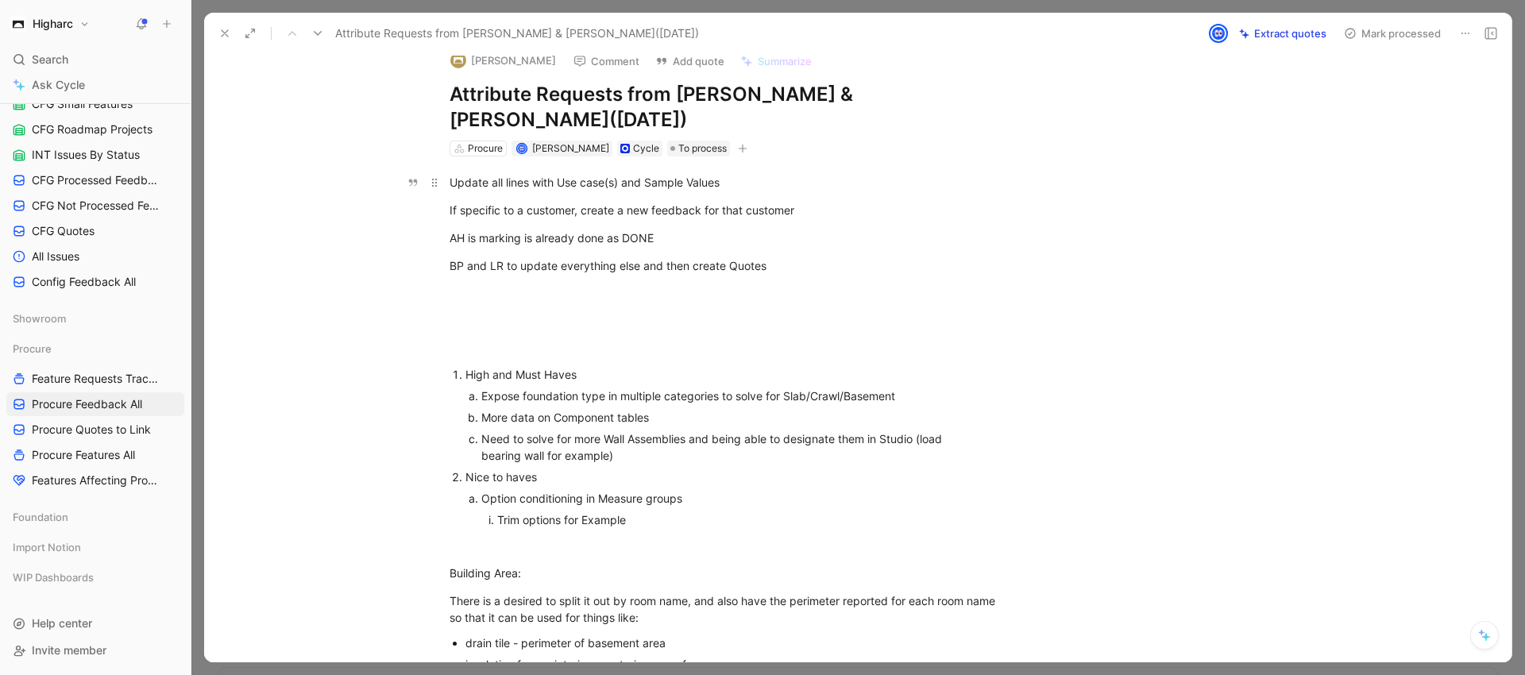
click at [757, 176] on div "Update all lines with Use case(s) and Sample Values" at bounding box center [725, 182] width 550 height 17
click at [796, 257] on div "BP and LR to update everything else and then create Quotes" at bounding box center [725, 265] width 550 height 17
click at [811, 214] on div "If specific to a customer, create a new feedback for that customer" at bounding box center [725, 210] width 550 height 17
click at [755, 184] on div "Update all lines with Use case(s) and Sample Values" at bounding box center [725, 182] width 550 height 17
click at [817, 211] on div "If specific to a customer, create a new feedback for that customer" at bounding box center [725, 210] width 550 height 17
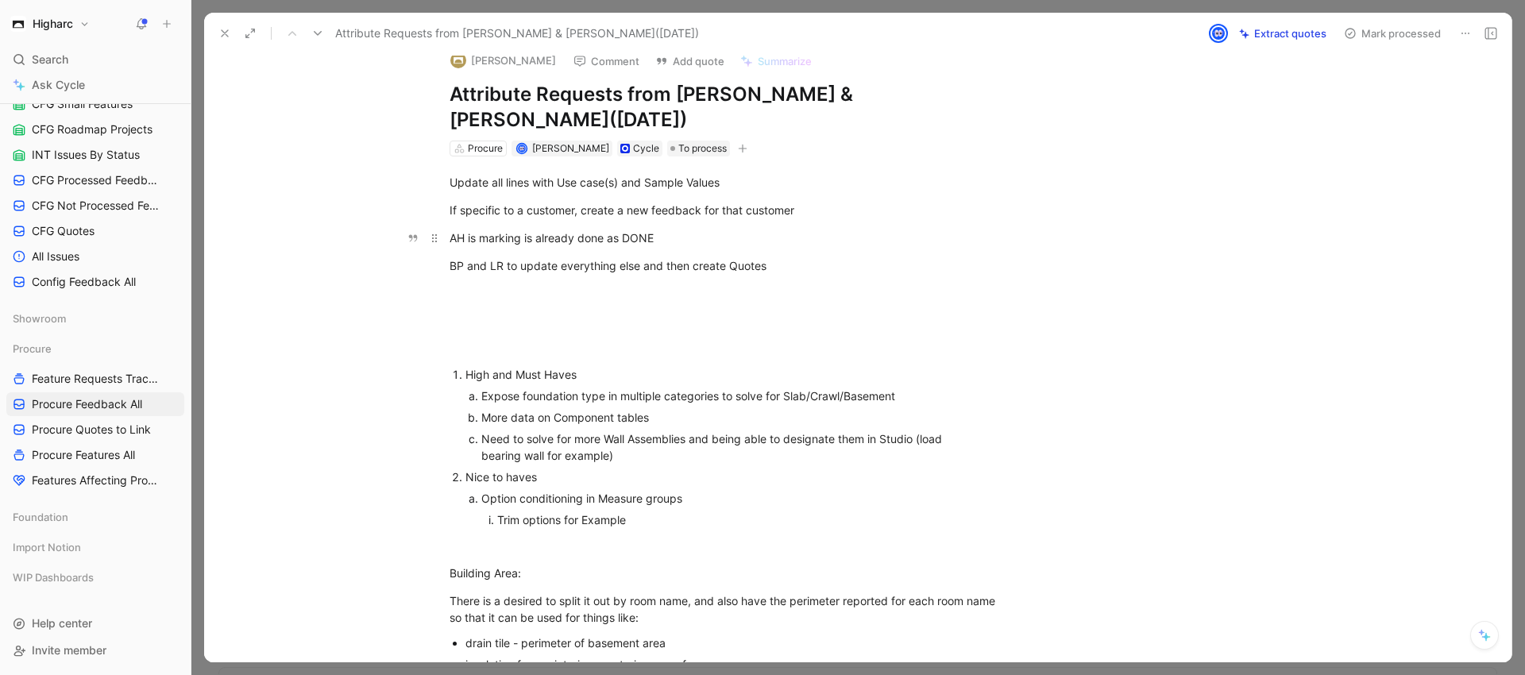
click at [739, 235] on div "AH is marking is already done as DONE" at bounding box center [725, 238] width 550 height 17
click at [789, 267] on div "BP and LR to update everything else and then create Quotes" at bounding box center [725, 265] width 550 height 17
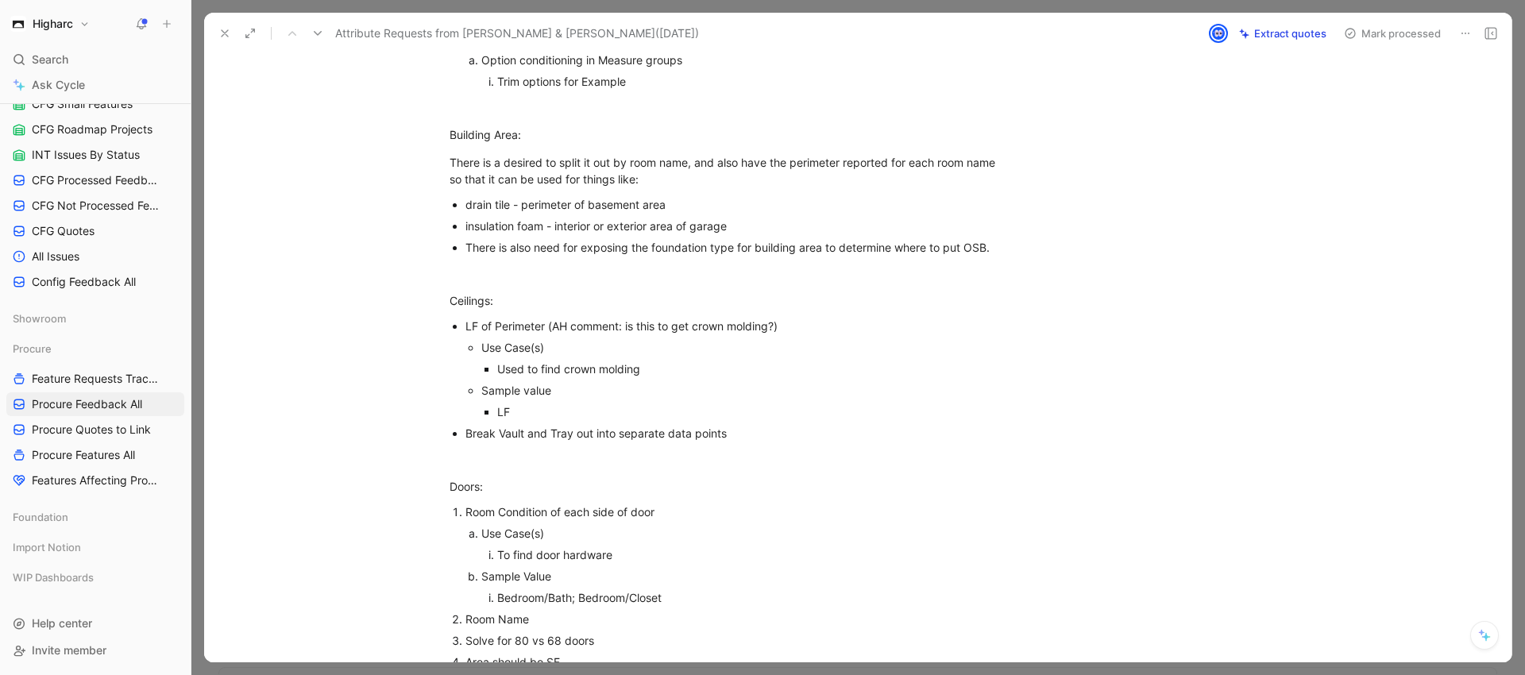
scroll to position [470, 0]
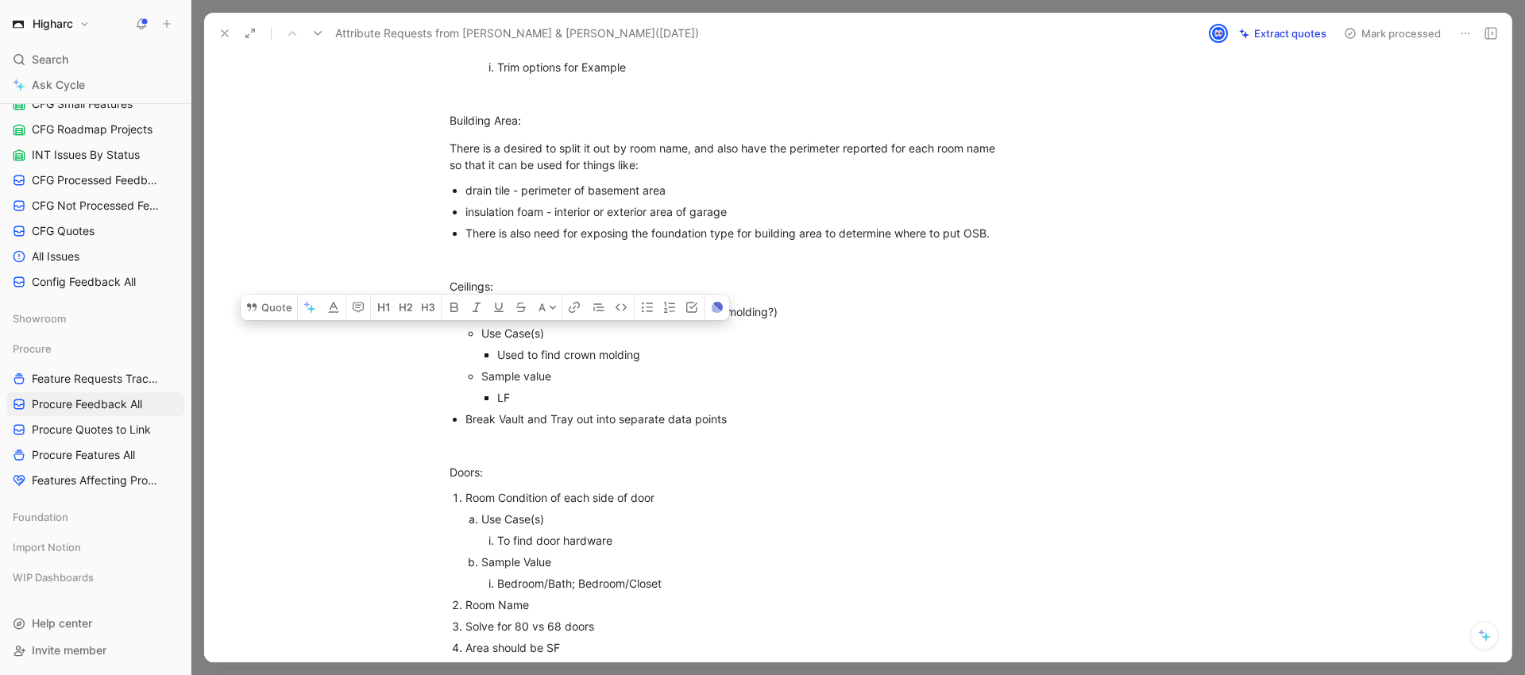
drag, startPoint x: 477, startPoint y: 333, endPoint x: 609, endPoint y: 393, distance: 144.3
click at [609, 393] on ul "Use Case(s) Used to find crown molding Sample value LF" at bounding box center [733, 366] width 534 height 86
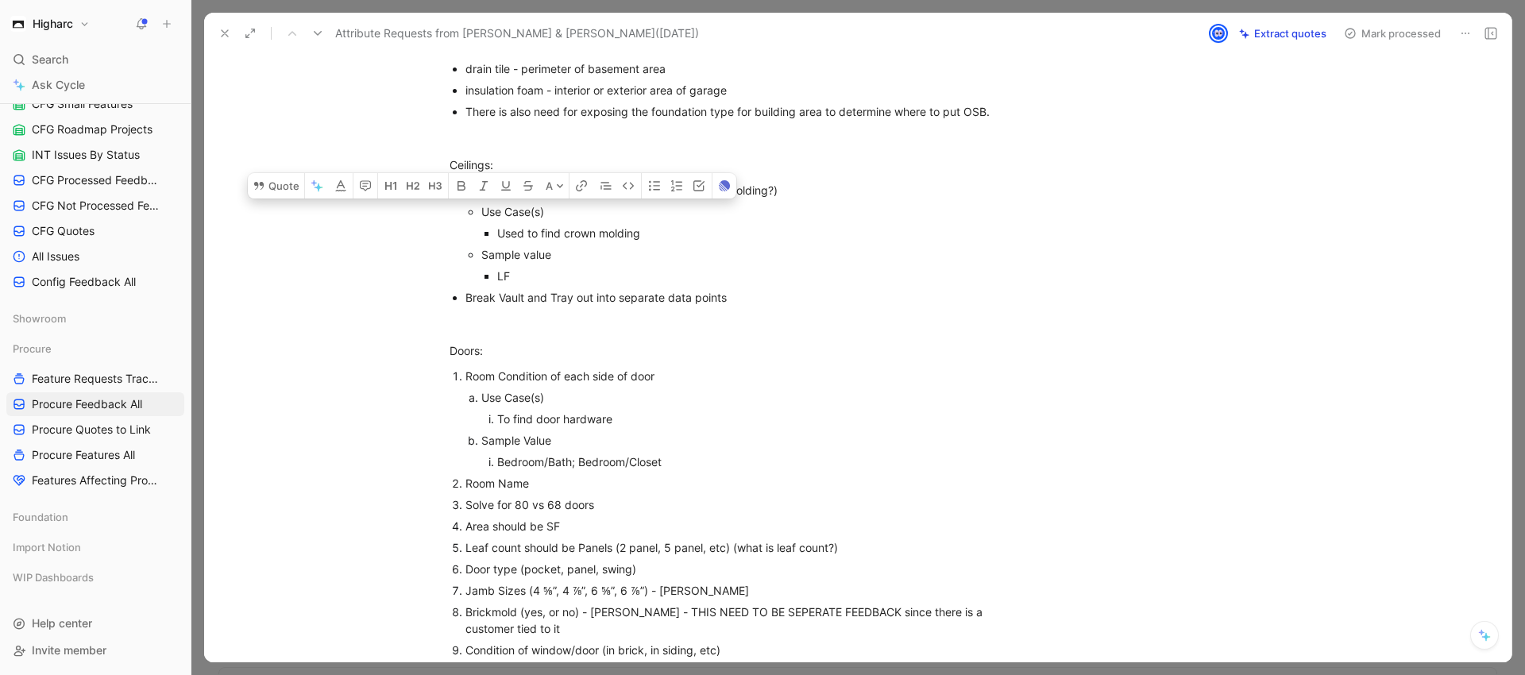
scroll to position [598, 0]
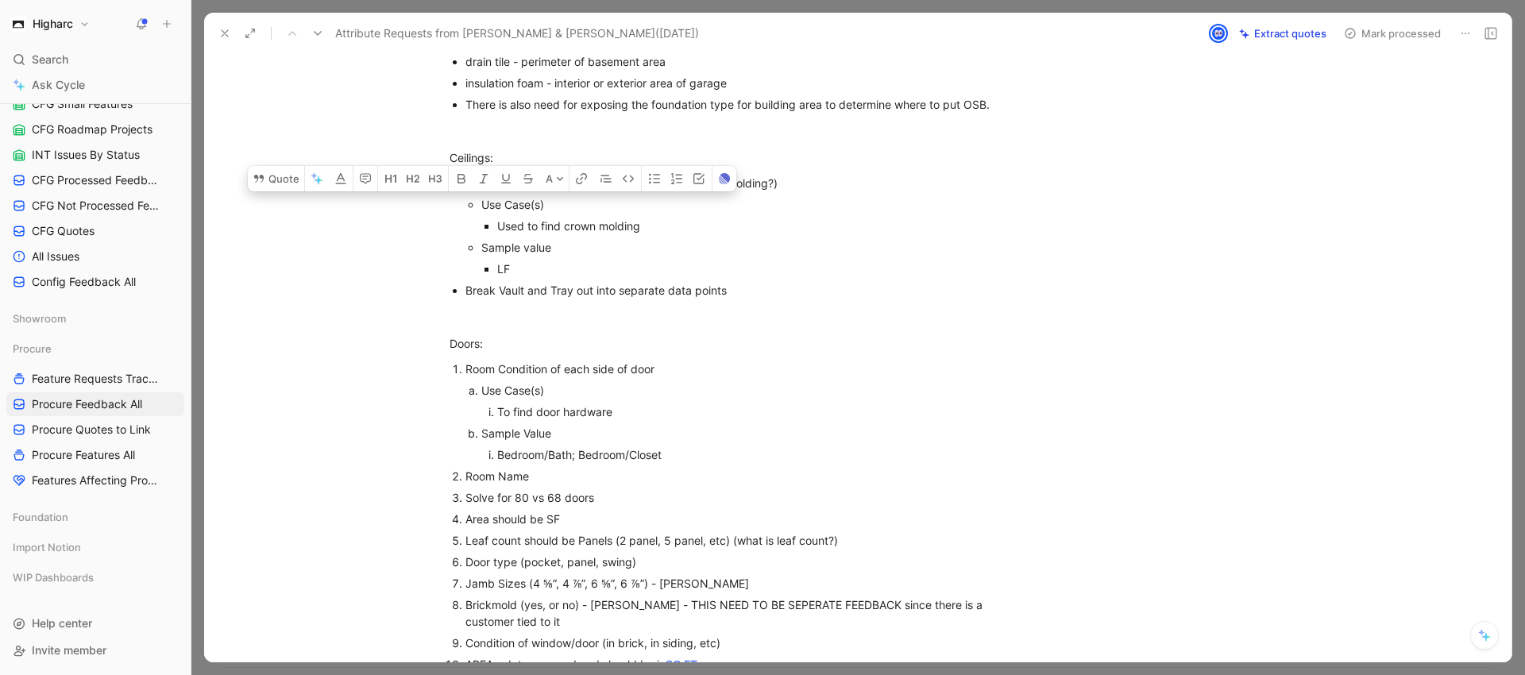
click at [498, 404] on div "To find door hardware" at bounding box center [718, 412] width 442 height 17
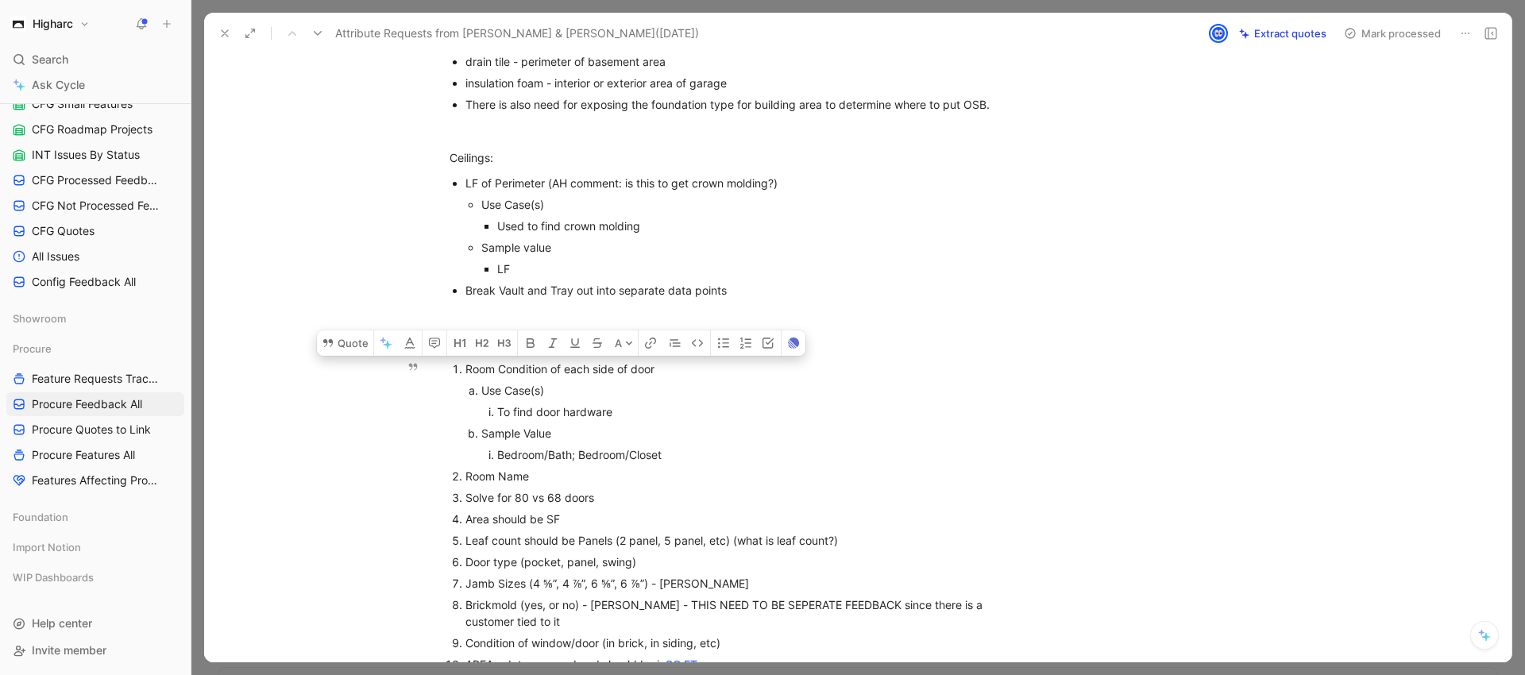
drag, startPoint x: 461, startPoint y: 369, endPoint x: 660, endPoint y: 455, distance: 217.1
click at [663, 458] on li "Room Condition of each side of door Use Case(s) To find door hardware Sample Va…" at bounding box center [733, 411] width 534 height 107
copy li "Room Condition of each side of door Use Case(s) To find door hardware Sample Va…"
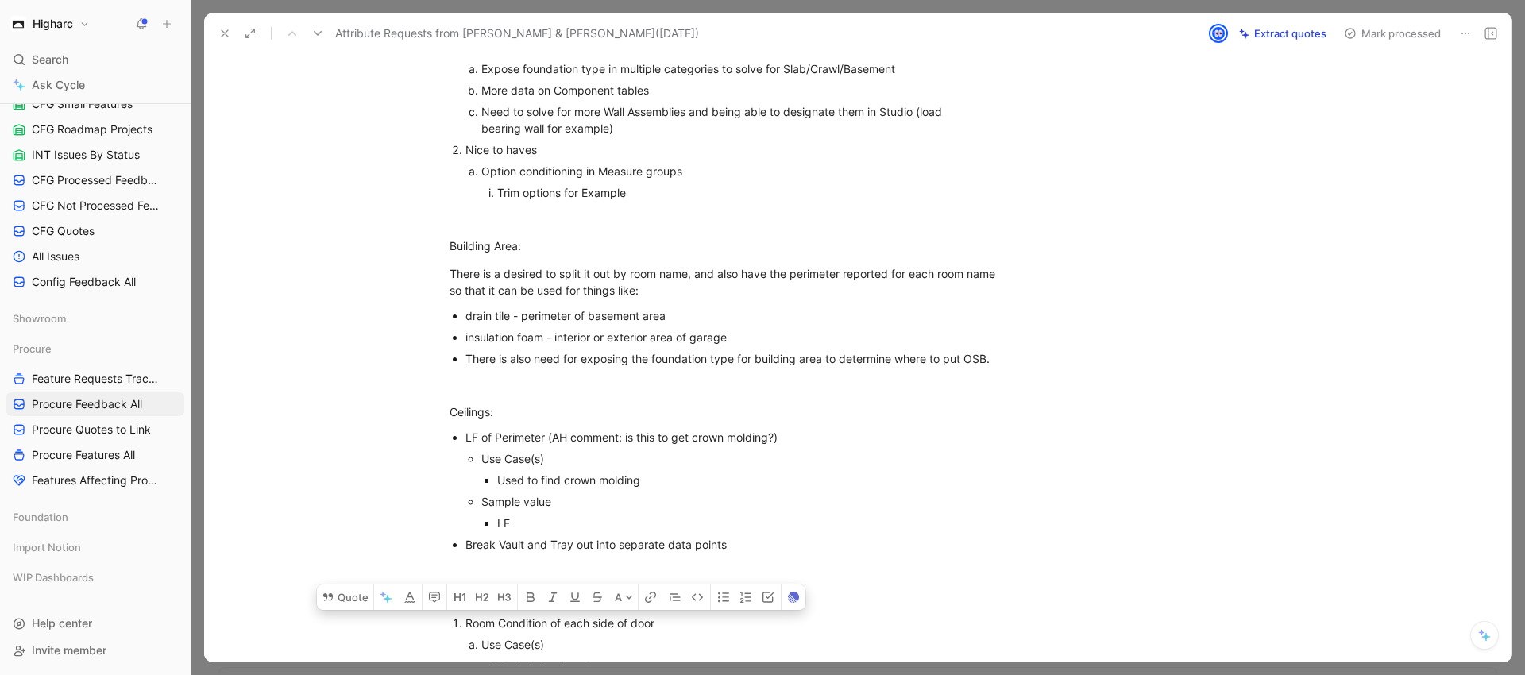
scroll to position [0, 0]
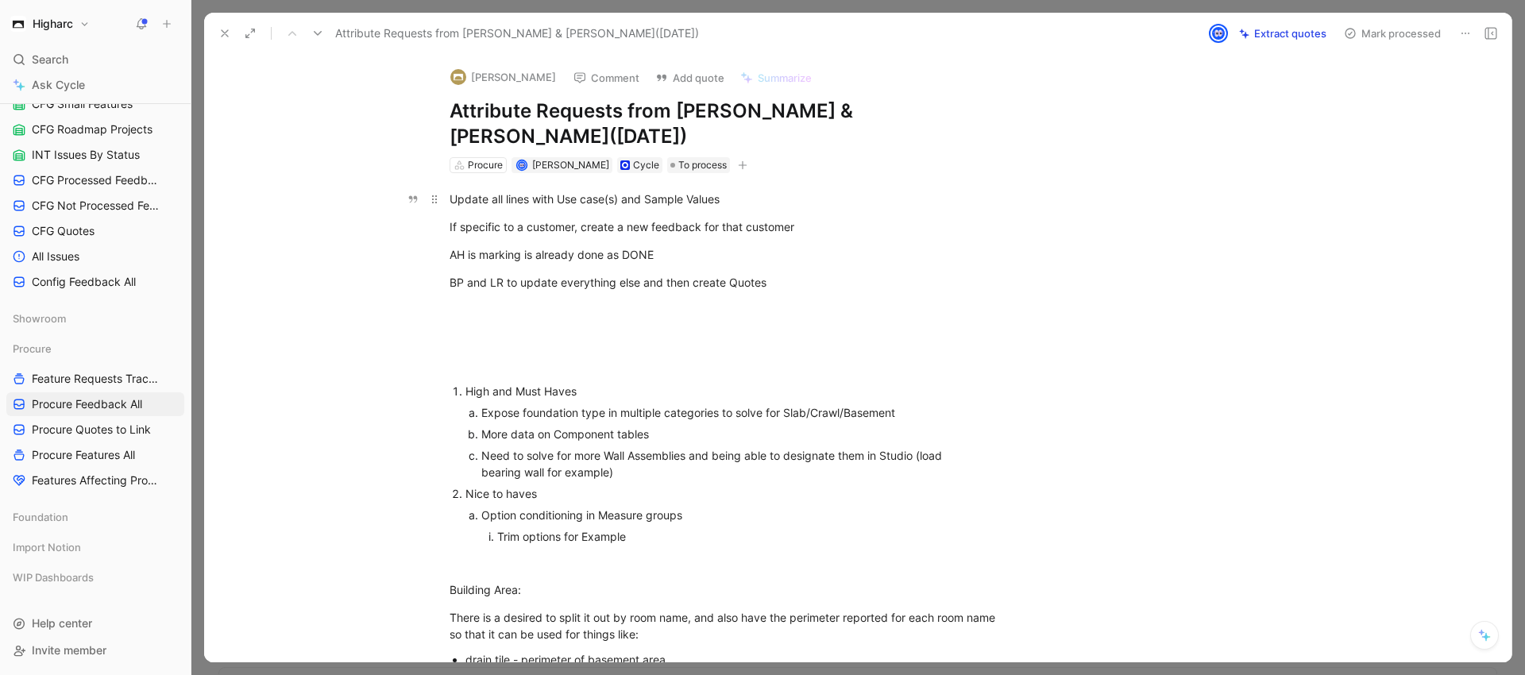
click at [757, 201] on div "Update all lines with Use case(s) and Sample Values" at bounding box center [725, 199] width 550 height 17
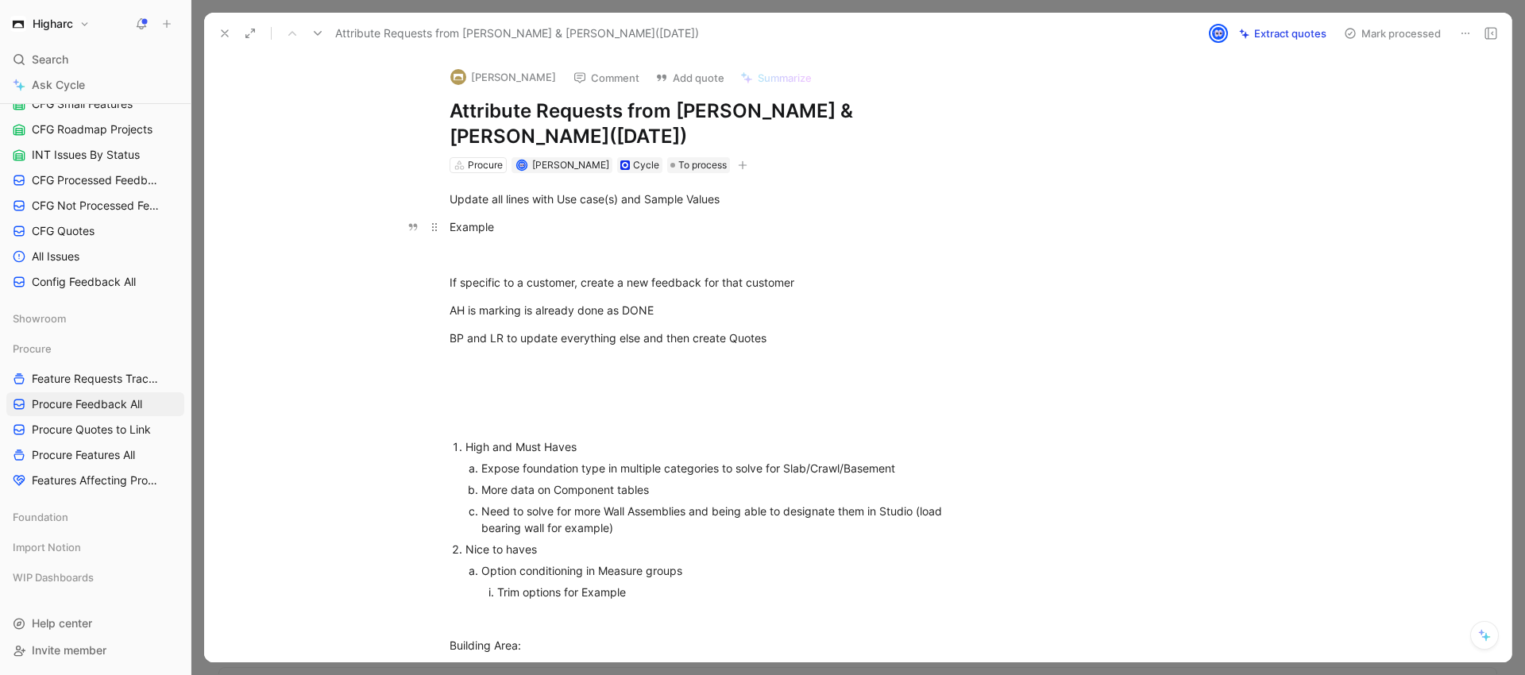
drag, startPoint x: 657, startPoint y: 234, endPoint x: 637, endPoint y: 223, distance: 22.4
click at [657, 234] on div "Example" at bounding box center [725, 226] width 550 height 17
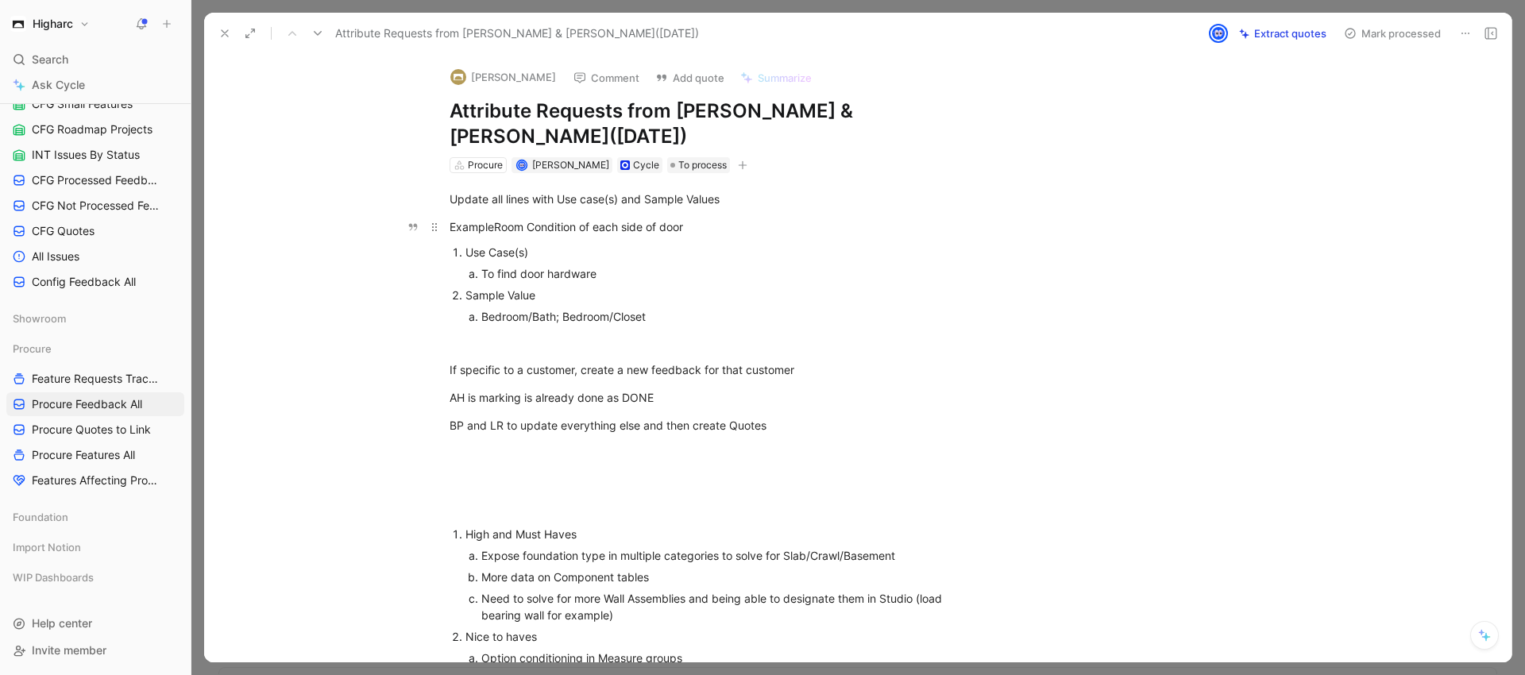
click at [490, 227] on div "ExampleRoom Condition of each side of door" at bounding box center [725, 226] width 550 height 17
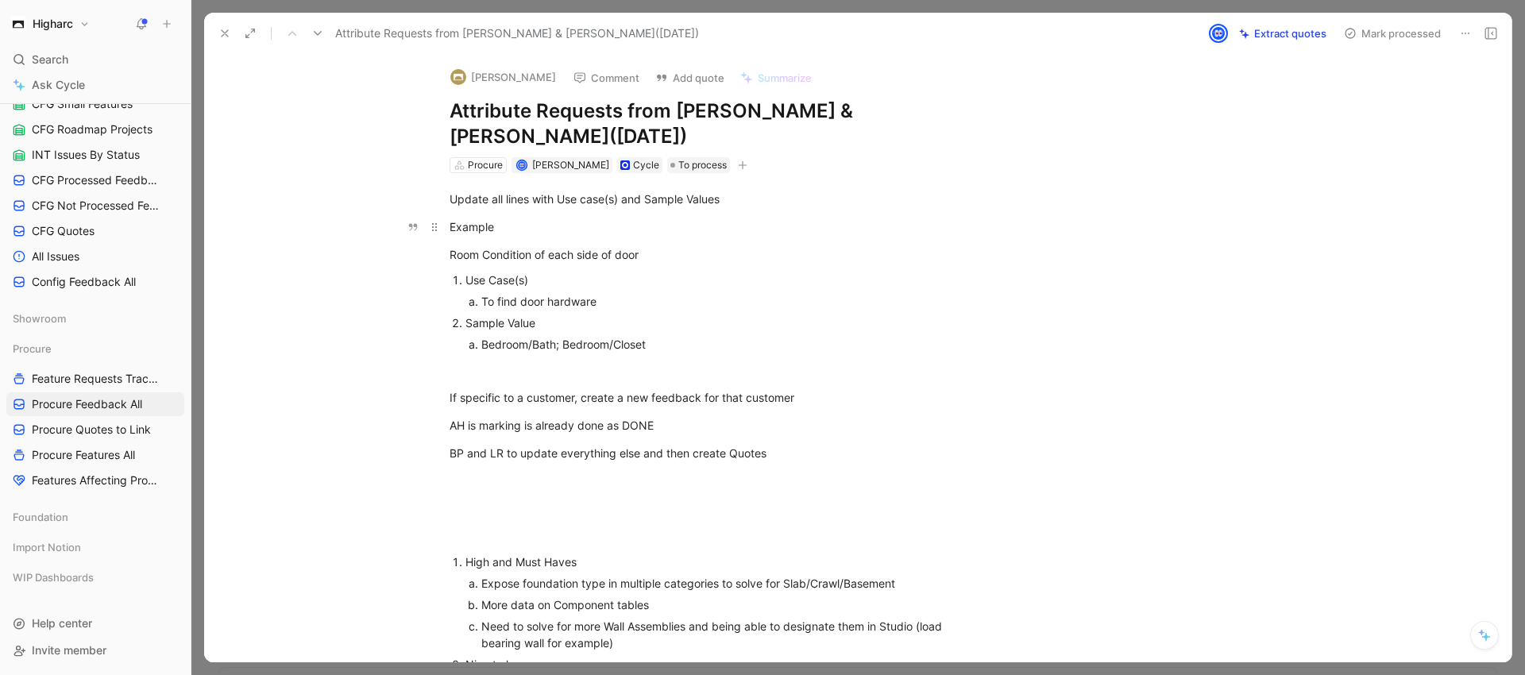
click at [496, 231] on div "Example" at bounding box center [725, 226] width 550 height 17
click at [450, 199] on div "Update all lines with Use case(s) and Sample Values" at bounding box center [725, 199] width 550 height 17
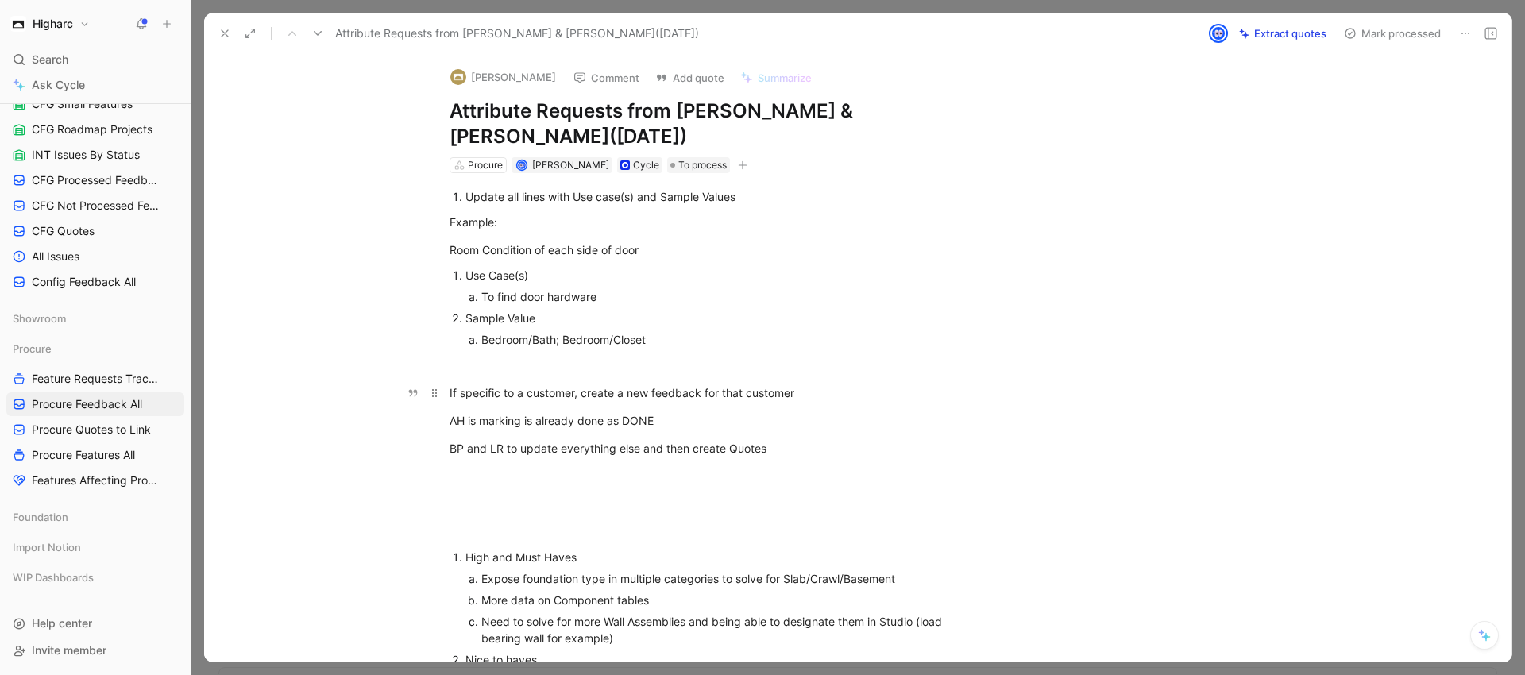
click at [450, 391] on div "If specific to a customer, create a new feedback for that customer" at bounding box center [725, 393] width 550 height 17
click at [443, 417] on p "AH is marking is already done as DONE" at bounding box center [724, 416] width 610 height 26
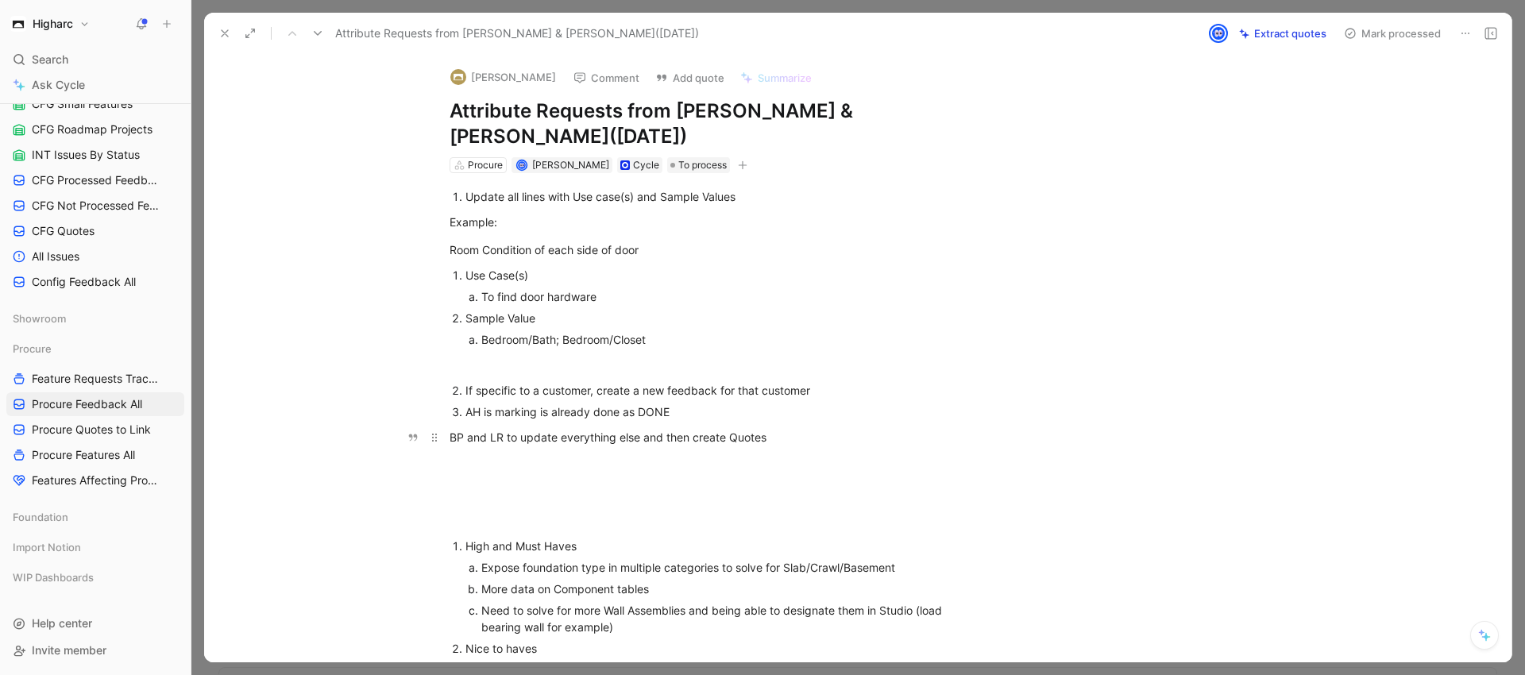
click at [450, 441] on div "BP and LR to update everything else and then create Quotes" at bounding box center [725, 437] width 550 height 17
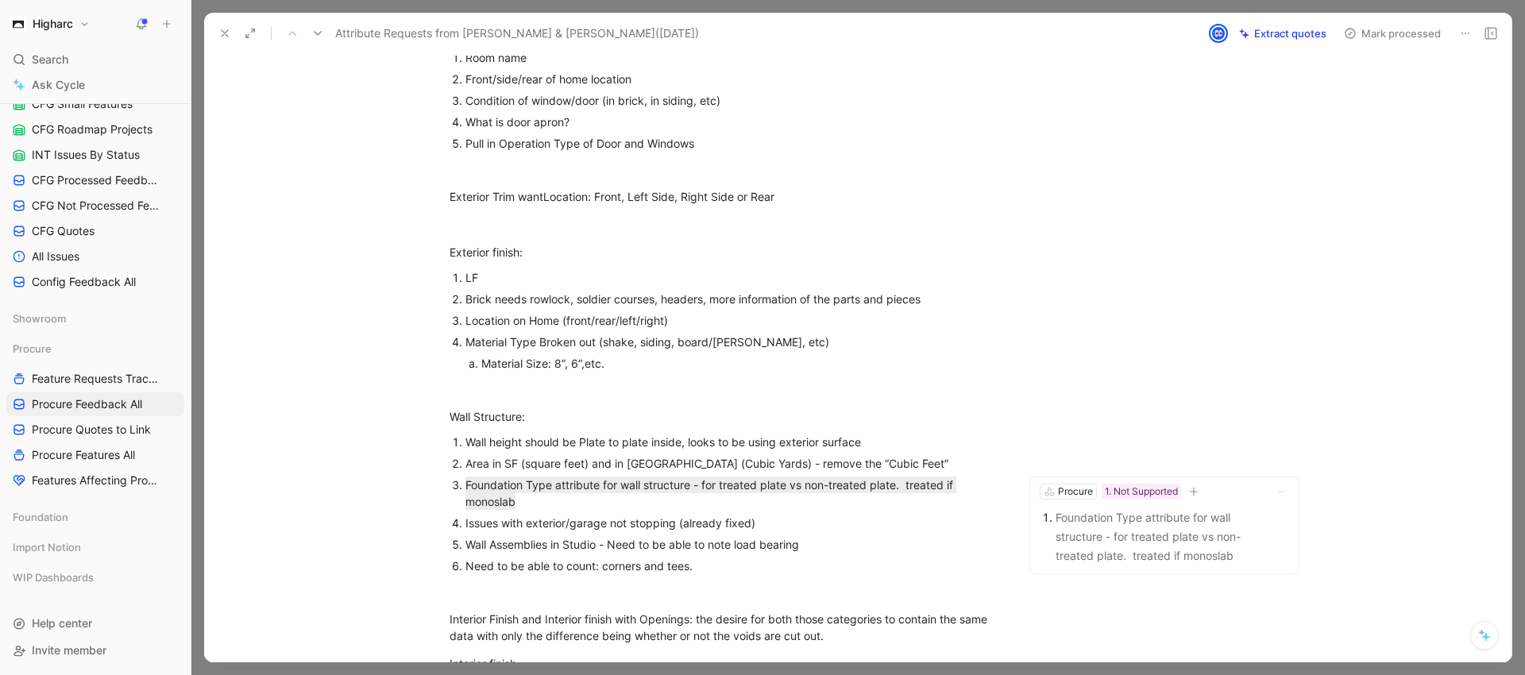
scroll to position [1395, 0]
